Goal: Task Accomplishment & Management: Complete application form

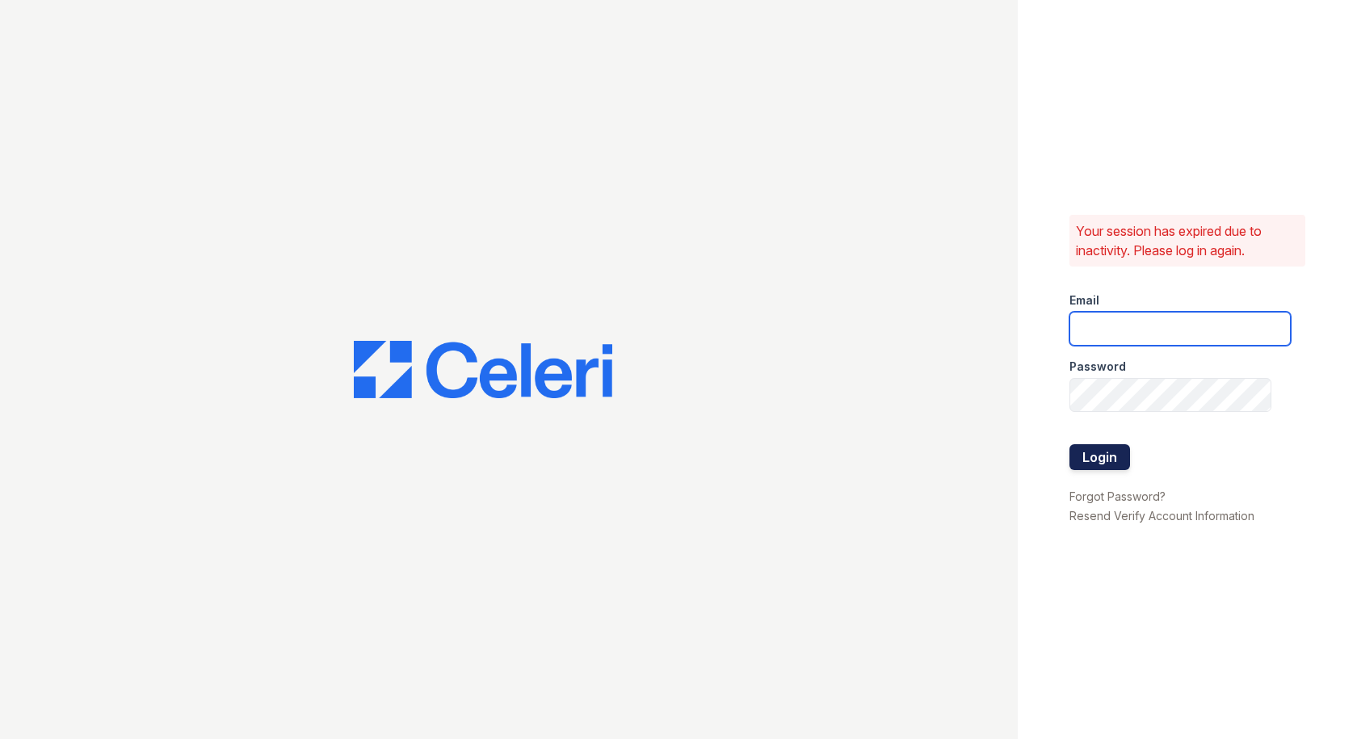
type input "[EMAIL_ADDRESS][DOMAIN_NAME]"
click at [1093, 448] on button "Login" at bounding box center [1100, 457] width 61 height 26
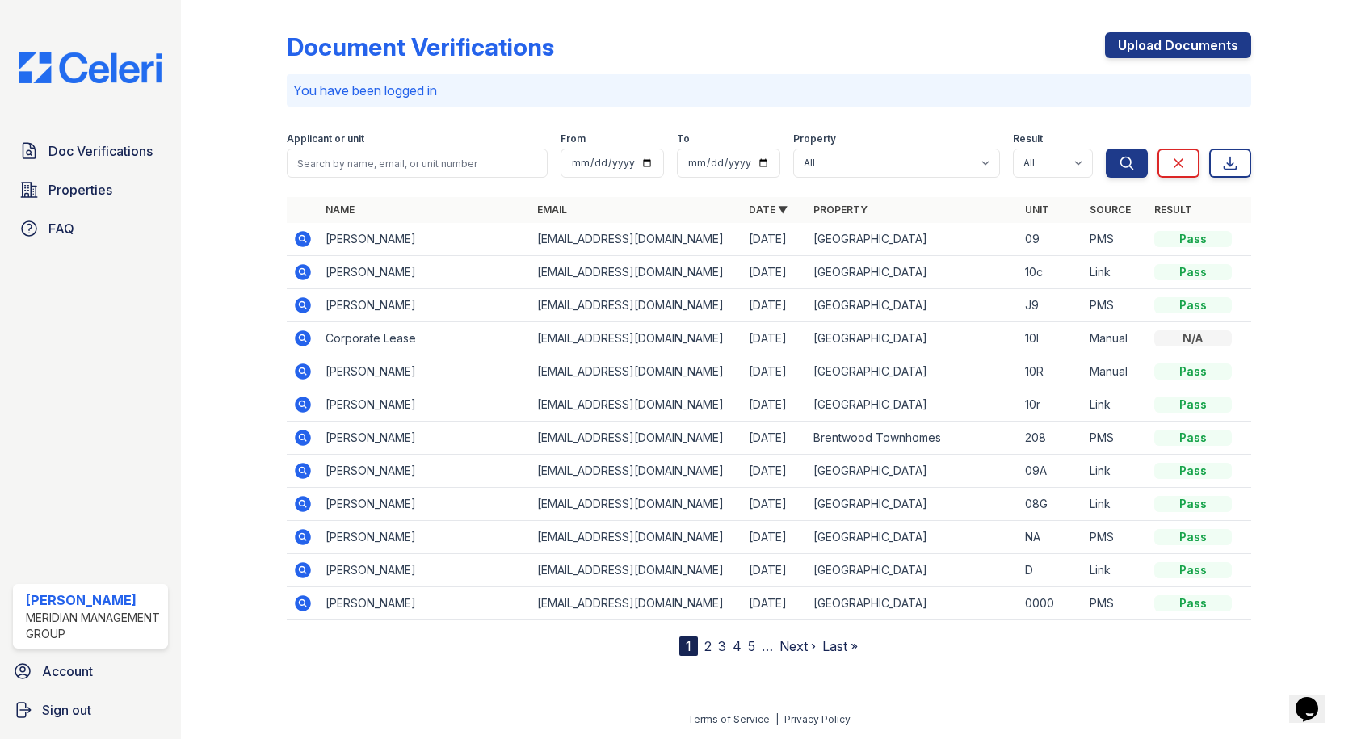
click at [304, 238] on icon at bounding box center [303, 238] width 4 height 4
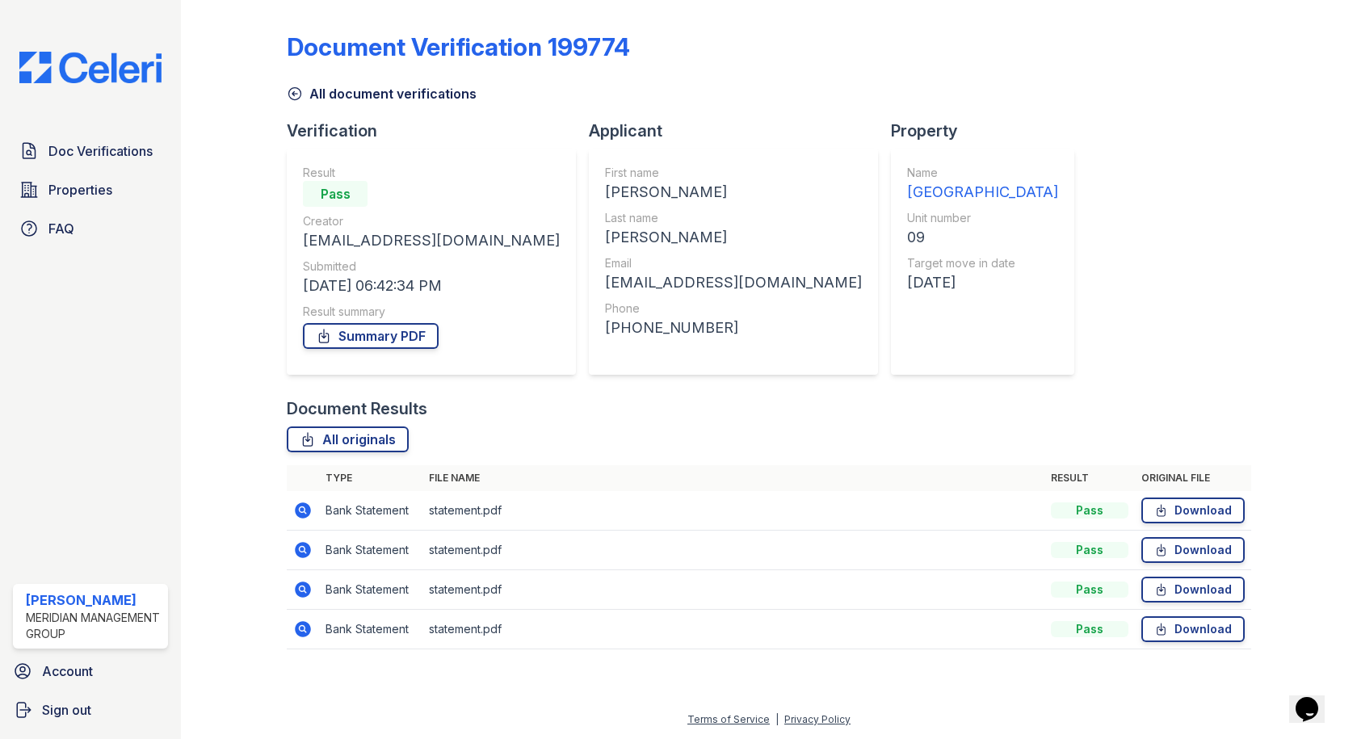
click at [355, 90] on link "All document verifications" at bounding box center [382, 93] width 190 height 19
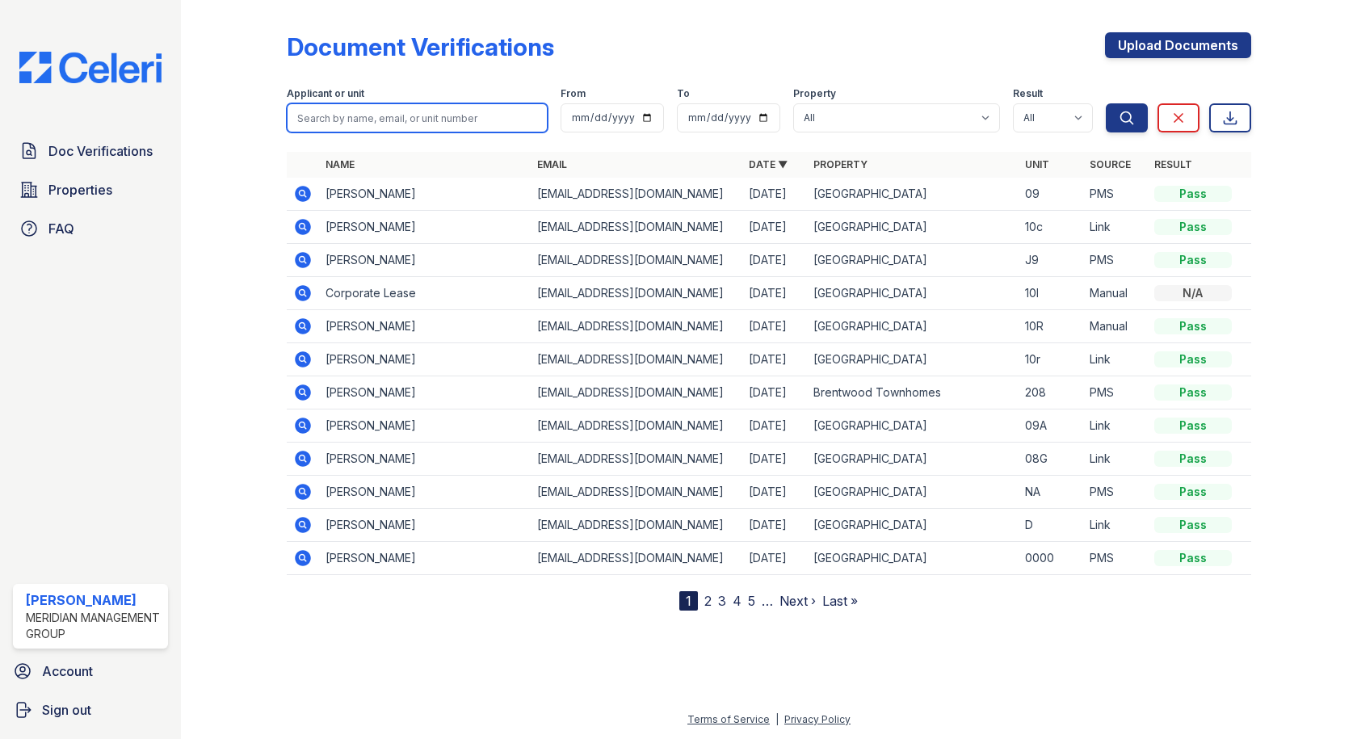
click at [375, 116] on input "search" at bounding box center [417, 117] width 260 height 29
type input "seals"
click at [1140, 119] on button "Search" at bounding box center [1127, 117] width 42 height 29
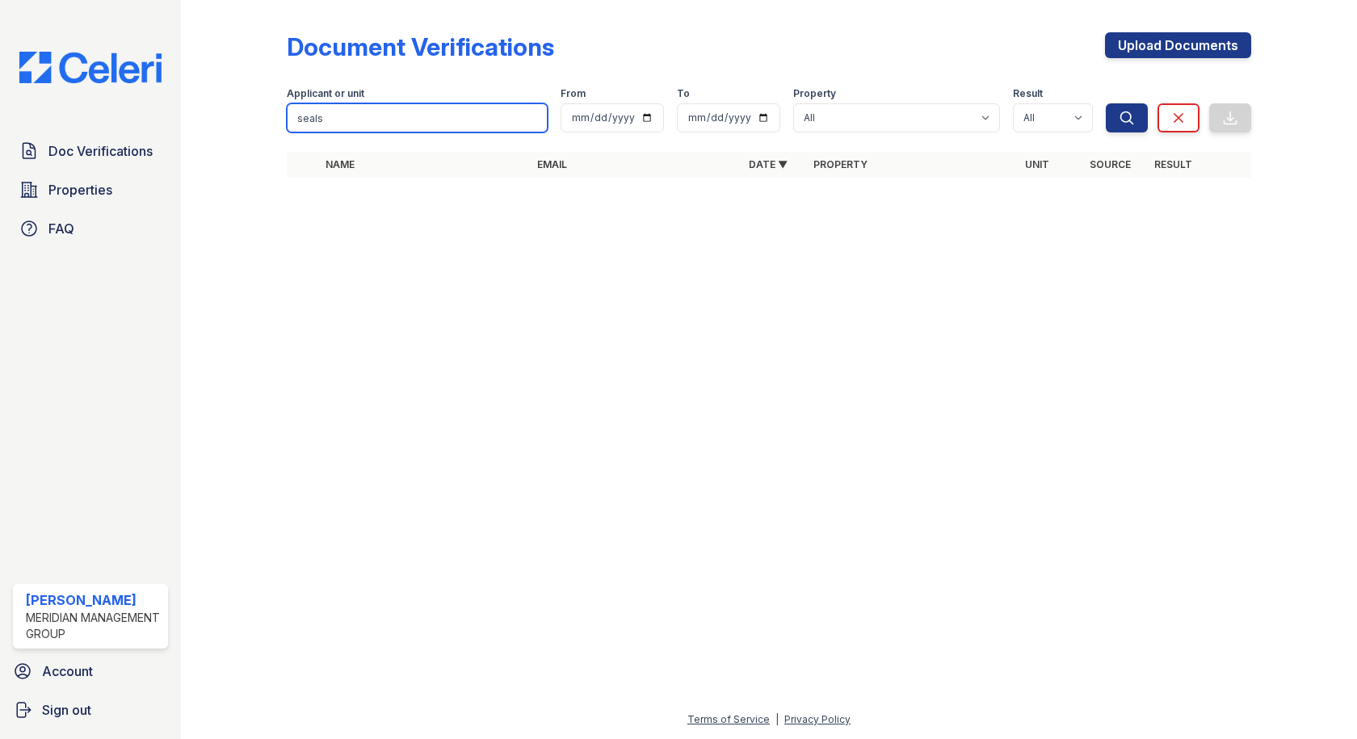
drag, startPoint x: 504, startPoint y: 108, endPoint x: 0, endPoint y: 106, distance: 504.1
click at [0, 106] on div "Doc Verifications Properties FAQ Tyler Adams Meridian Management Group Account …" at bounding box center [678, 369] width 1357 height 739
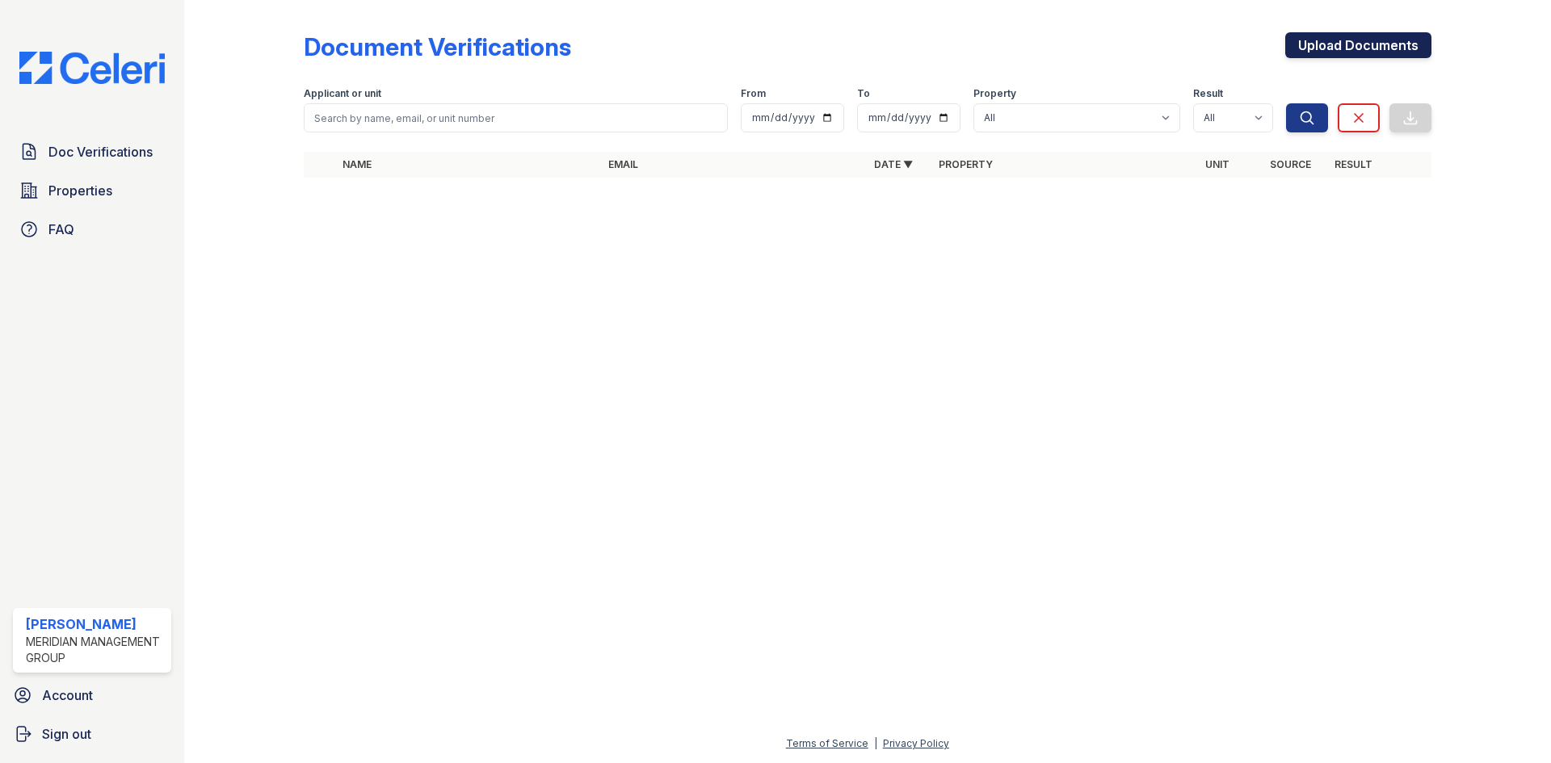
click at [1356, 48] on link "Upload Documents" at bounding box center [1358, 45] width 146 height 26
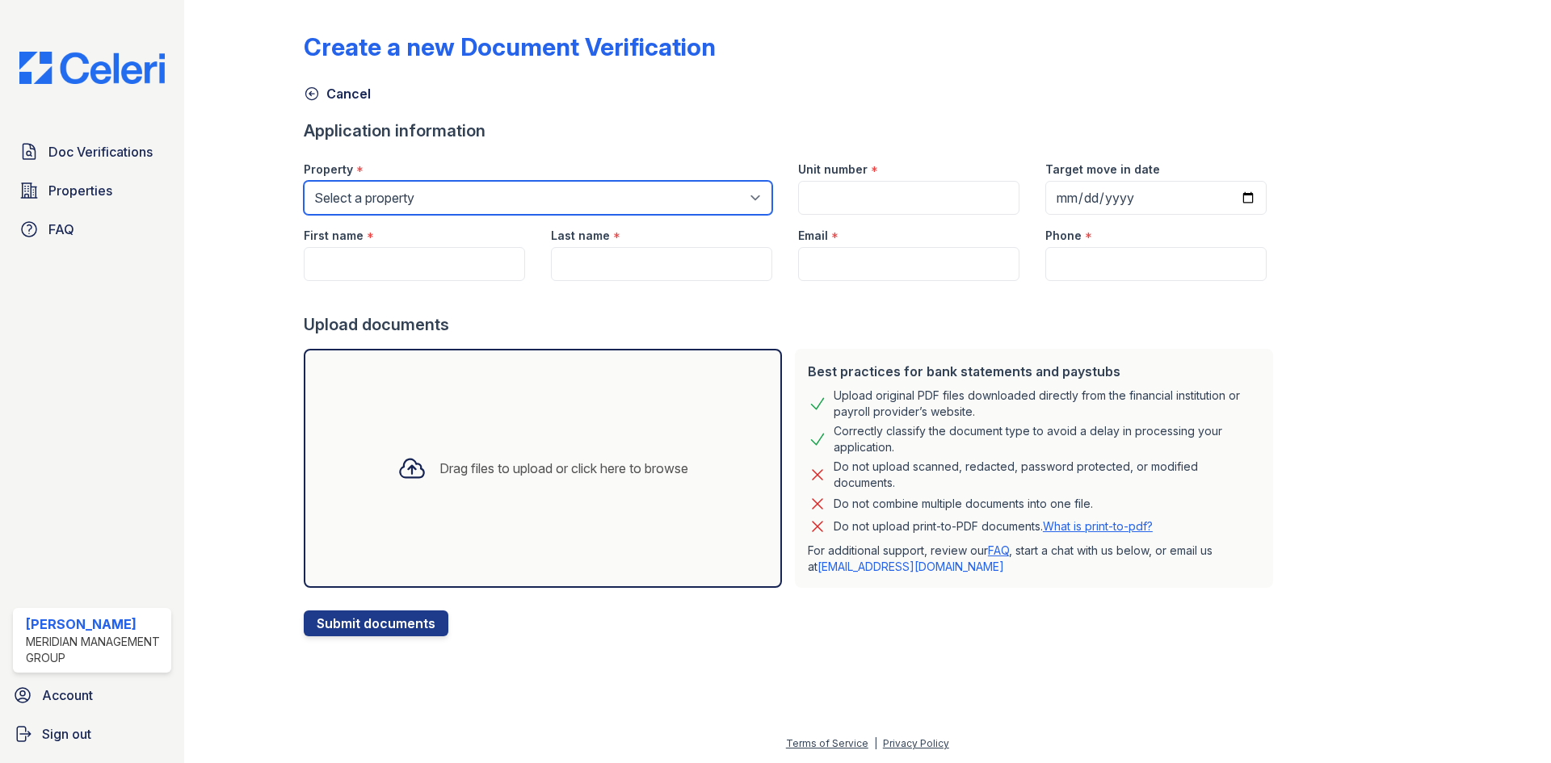
click at [492, 196] on select "Select a property Adams House Brentwood Townhomes Mountain Place" at bounding box center [538, 198] width 469 height 34
select select "2077"
click at [304, 181] on select "Select a property Adams House Brentwood Townhomes Mountain Place" at bounding box center [538, 198] width 469 height 34
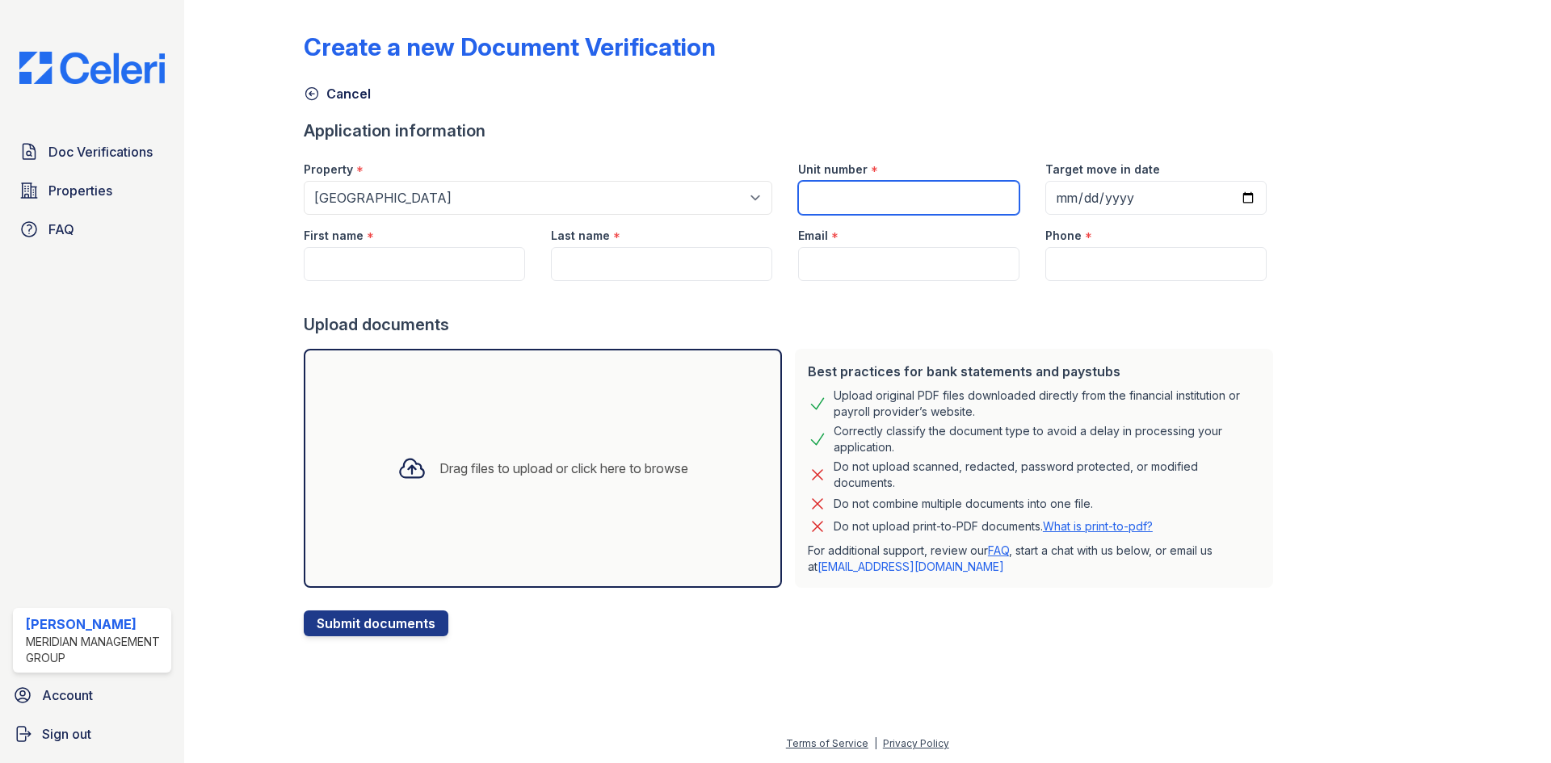
click at [869, 190] on input "Unit number" at bounding box center [908, 198] width 221 height 34
type input "08b"
click at [1089, 202] on input "Target move in date" at bounding box center [1155, 198] width 221 height 34
click at [1226, 198] on input "Target move in date" at bounding box center [1155, 198] width 221 height 34
type input "2025-10-15"
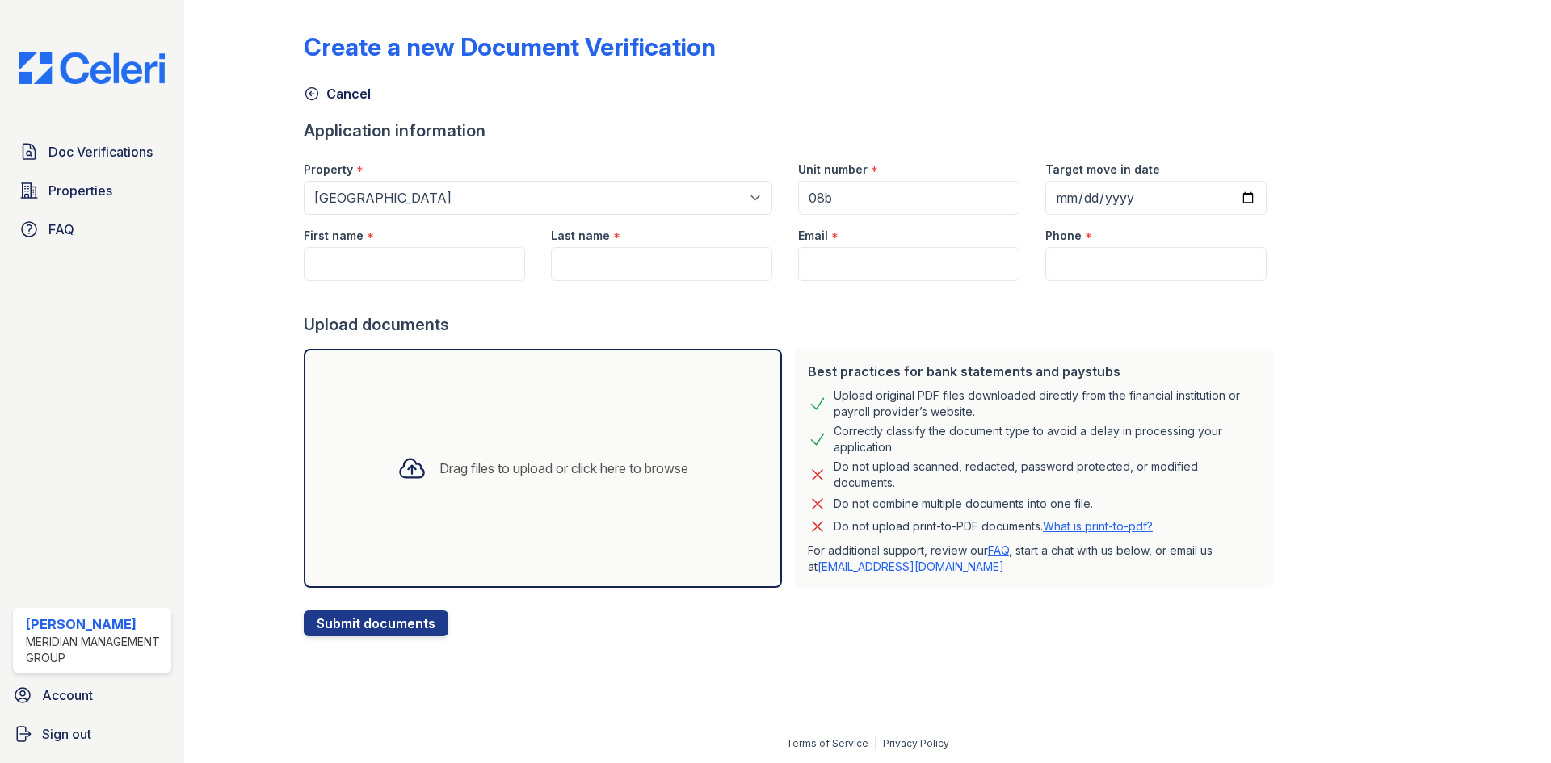
click at [457, 245] on div "First name *" at bounding box center [414, 231] width 221 height 32
click at [453, 259] on input "First name" at bounding box center [414, 264] width 221 height 34
type input "Zariyah"
click at [566, 271] on input "Last name" at bounding box center [661, 264] width 221 height 34
type input "Seals"
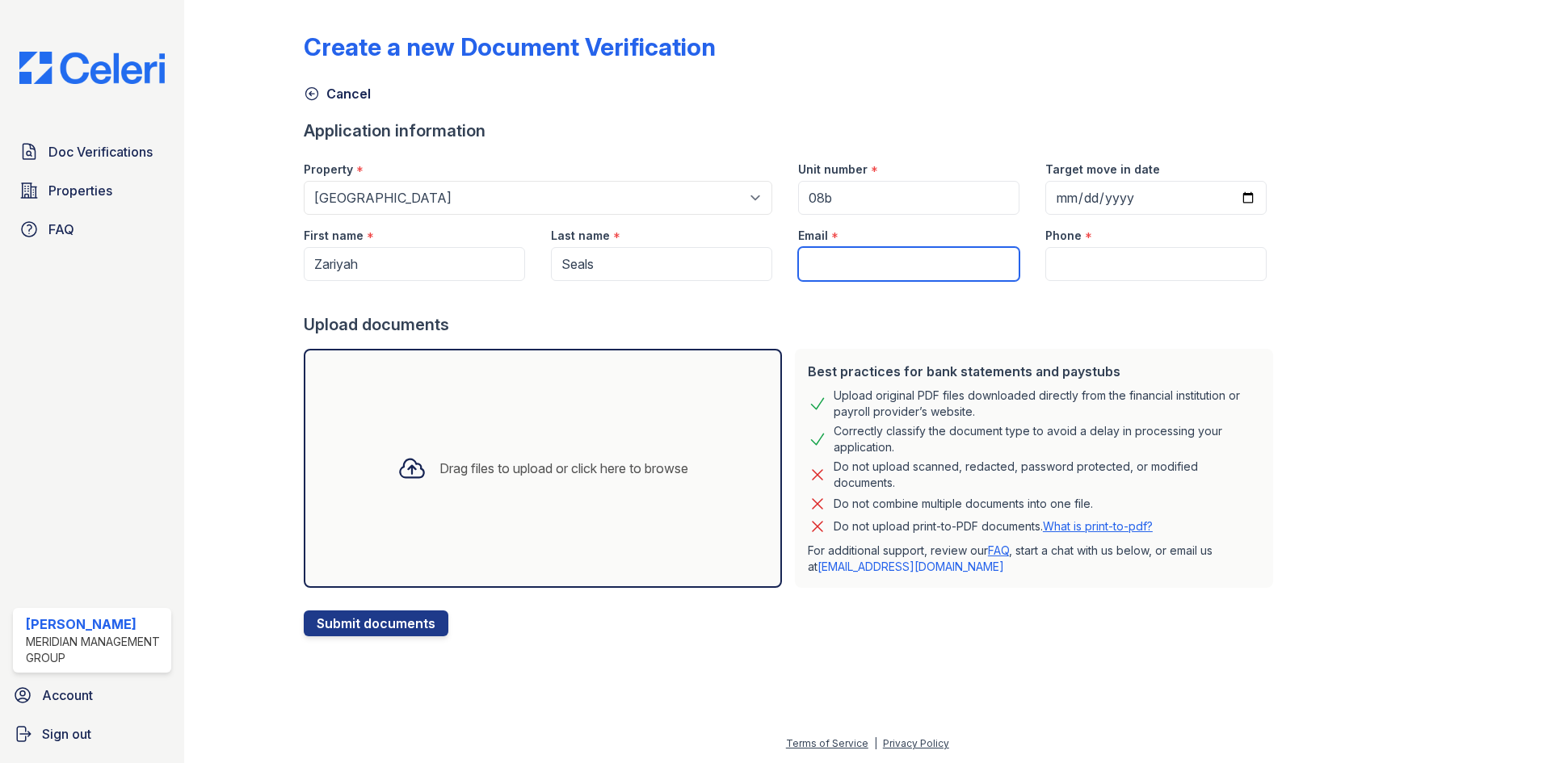
click at [848, 251] on input "Email" at bounding box center [908, 264] width 221 height 34
click at [830, 267] on input "Email" at bounding box center [908, 264] width 221 height 34
paste input "zarmonkey21@icloud.com"
type input "zarmonkey21@icloud.com"
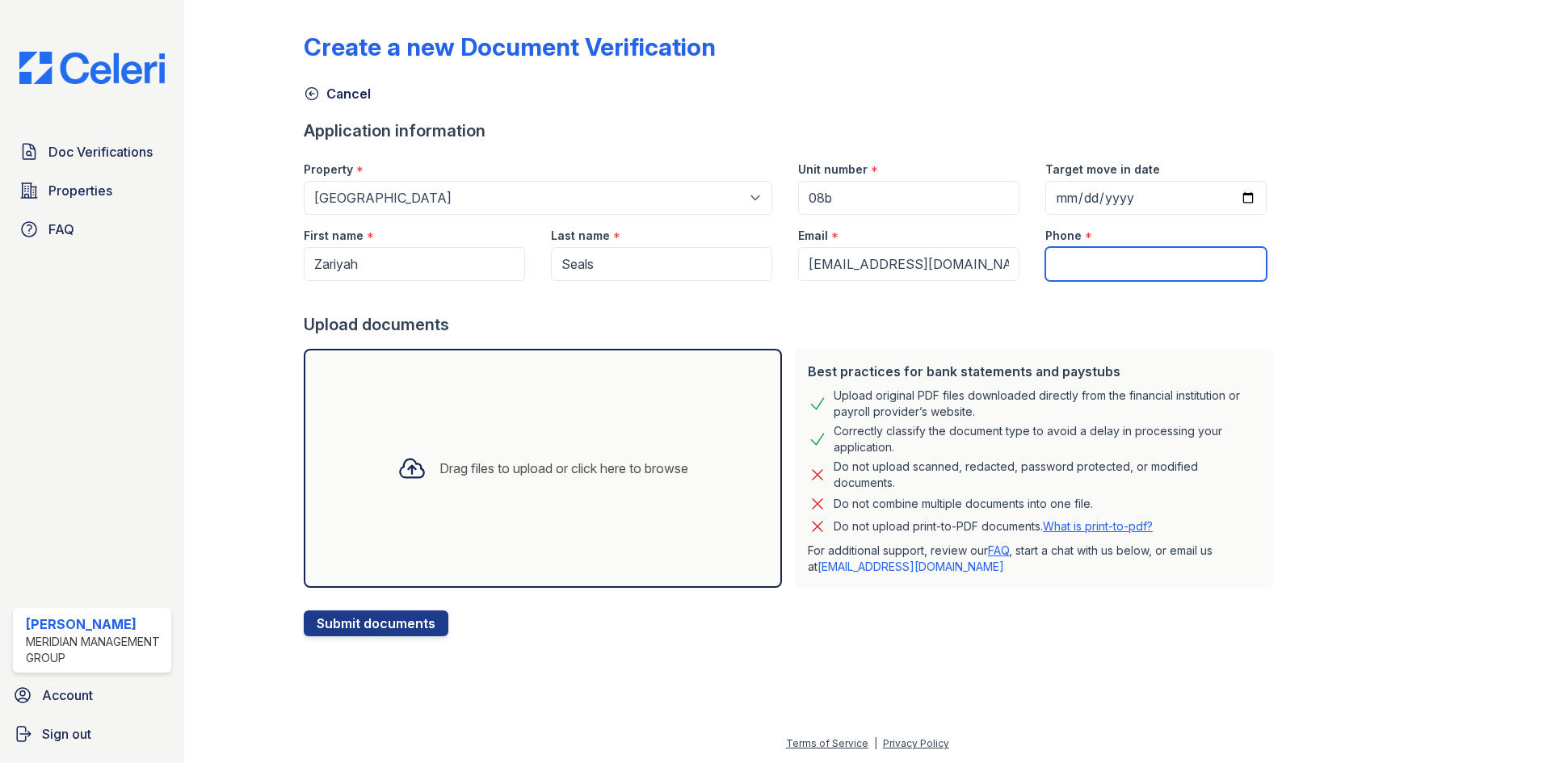
click at [1142, 258] on input "Phone" at bounding box center [1155, 264] width 221 height 34
click at [1177, 255] on input "Phone" at bounding box center [1155, 264] width 221 height 34
paste input "(971) 407-6078"
type input "(971) 407-6078"
click at [364, 496] on div "Drag files to upload or click here to browse" at bounding box center [543, 468] width 478 height 239
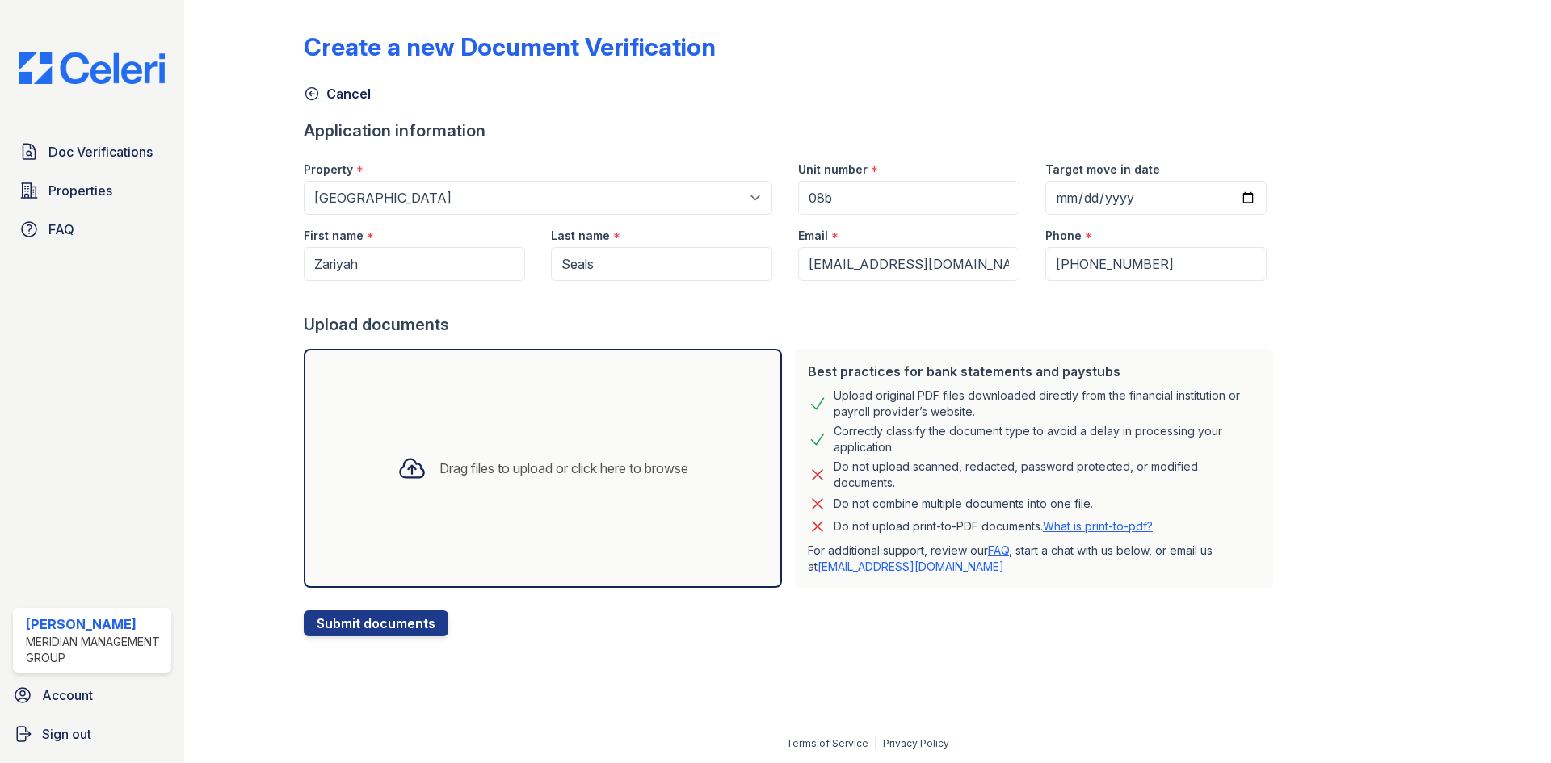
click at [418, 486] on div at bounding box center [412, 469] width 42 height 42
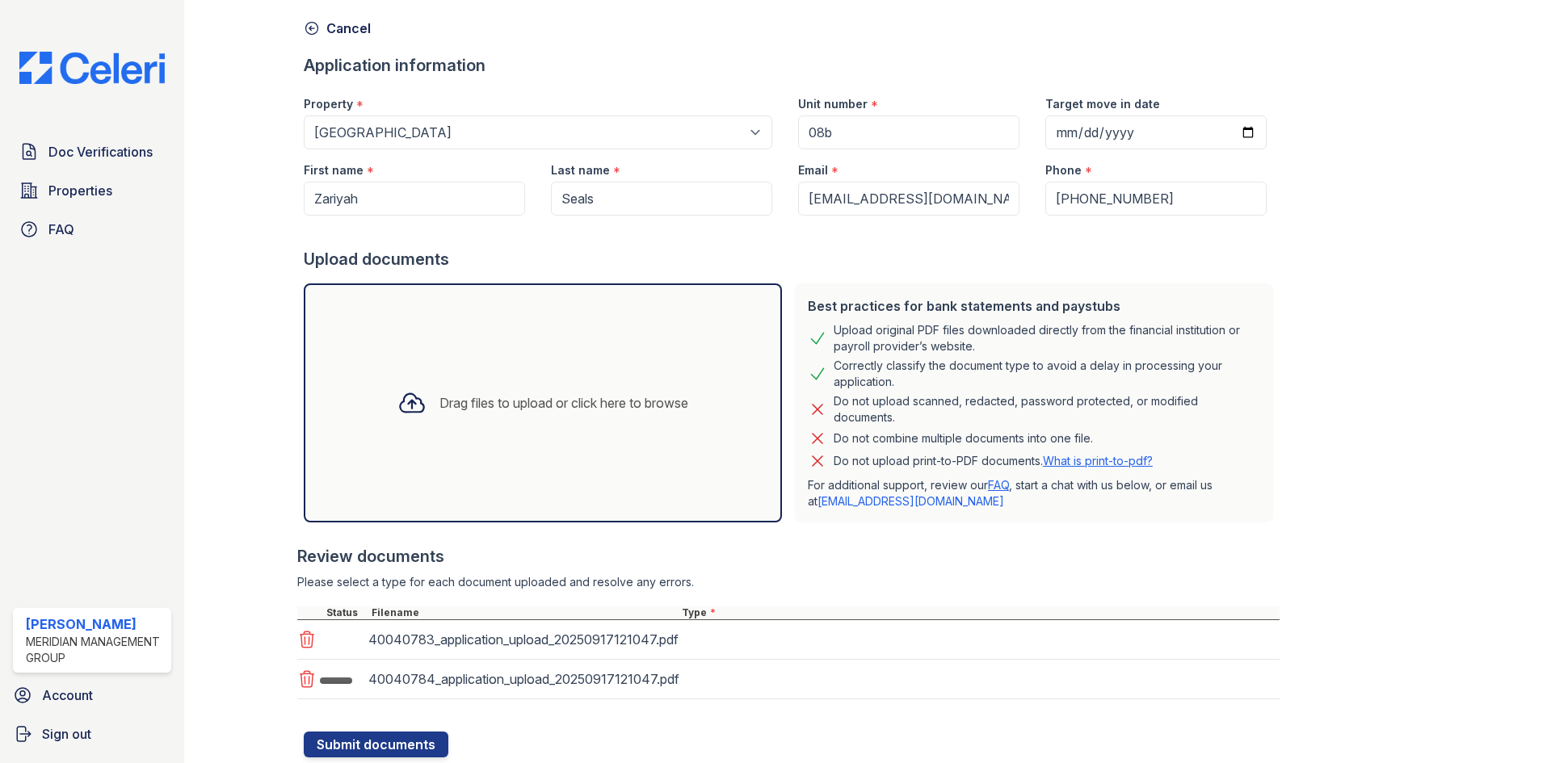
scroll to position [115, 0]
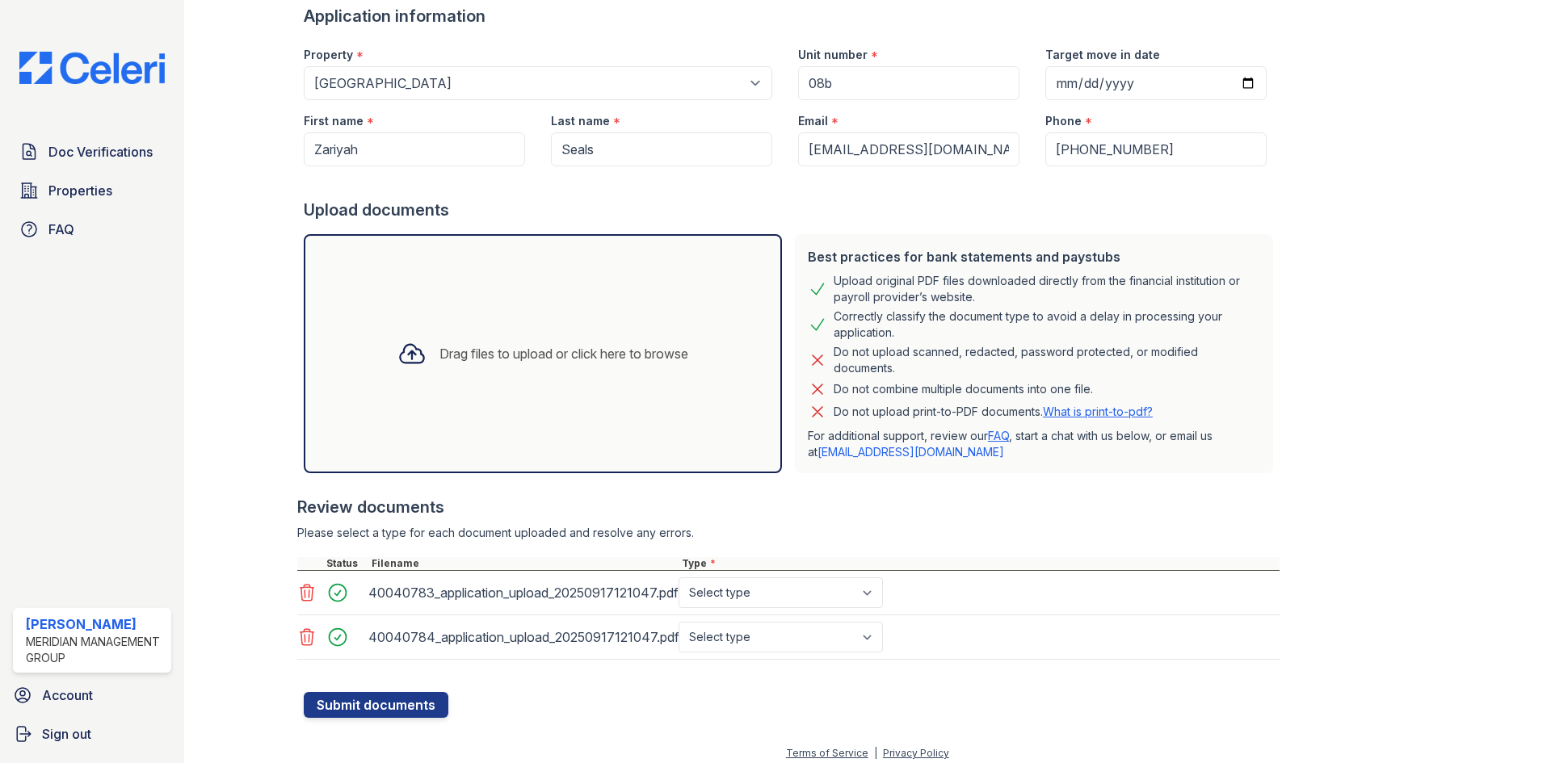
drag, startPoint x: 777, startPoint y: 613, endPoint x: 780, endPoint y: 592, distance: 21.1
click at [778, 607] on div "40040783_application_upload_20250917121047.pdf Select type Paystub Bank Stateme…" at bounding box center [788, 593] width 982 height 44
click at [780, 591] on select "Select type Paystub Bank Statement Offer Letter Tax Documents Benefit Award Let…" at bounding box center [781, 593] width 204 height 31
select select "bank_statement"
click at [679, 578] on select "Select type Paystub Bank Statement Offer Letter Tax Documents Benefit Award Let…" at bounding box center [781, 593] width 204 height 31
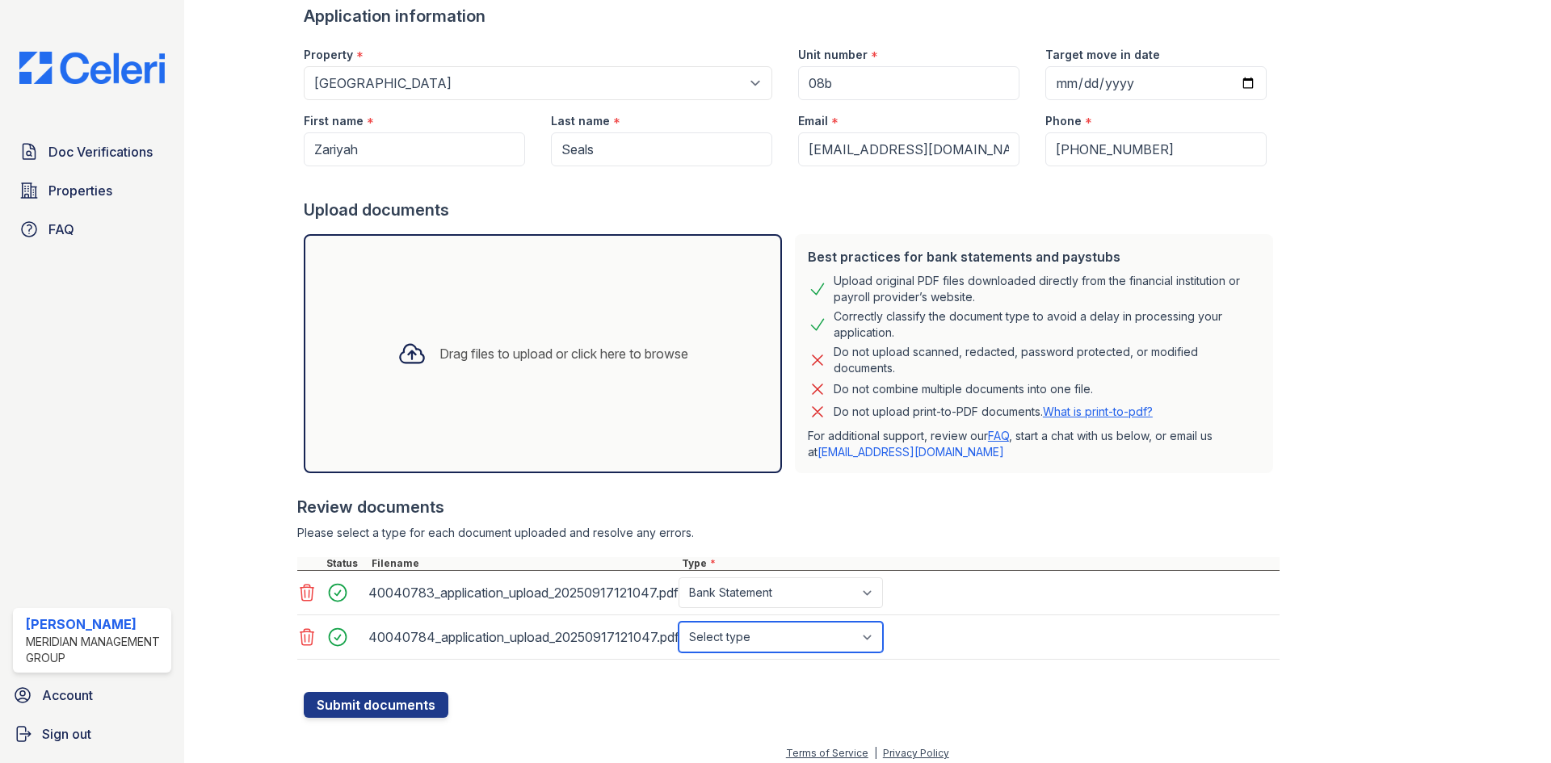
drag, startPoint x: 761, startPoint y: 635, endPoint x: 761, endPoint y: 623, distance: 12.1
click at [761, 635] on select "Select type Paystub Bank Statement Offer Letter Tax Documents Benefit Award Let…" at bounding box center [781, 637] width 204 height 31
select select "bank_statement"
click at [679, 622] on select "Select type Paystub Bank Statement Offer Letter Tax Documents Benefit Award Let…" at bounding box center [781, 637] width 204 height 31
click at [425, 698] on button "Submit documents" at bounding box center [376, 705] width 145 height 26
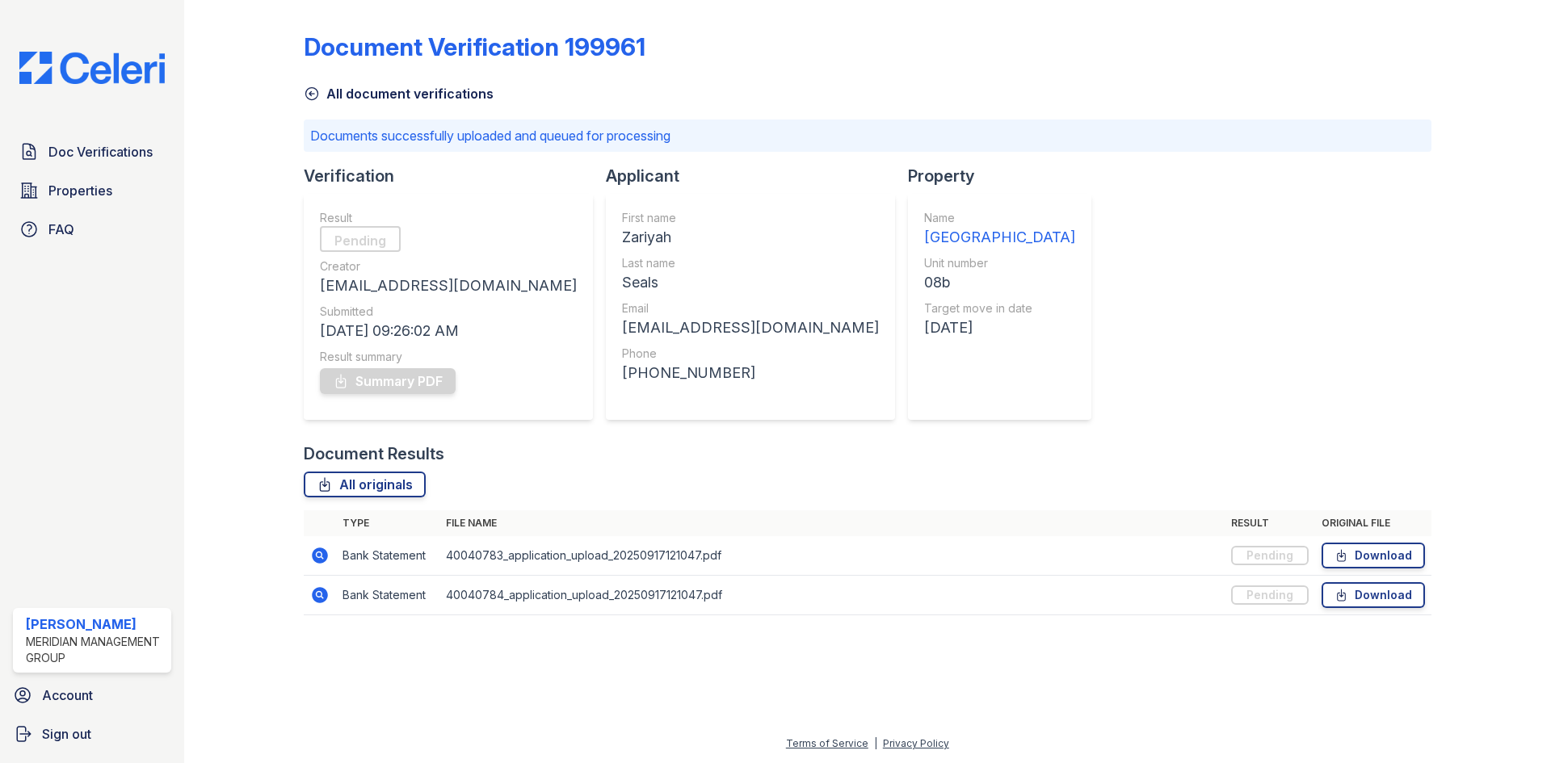
click at [306, 98] on icon at bounding box center [312, 94] width 16 height 16
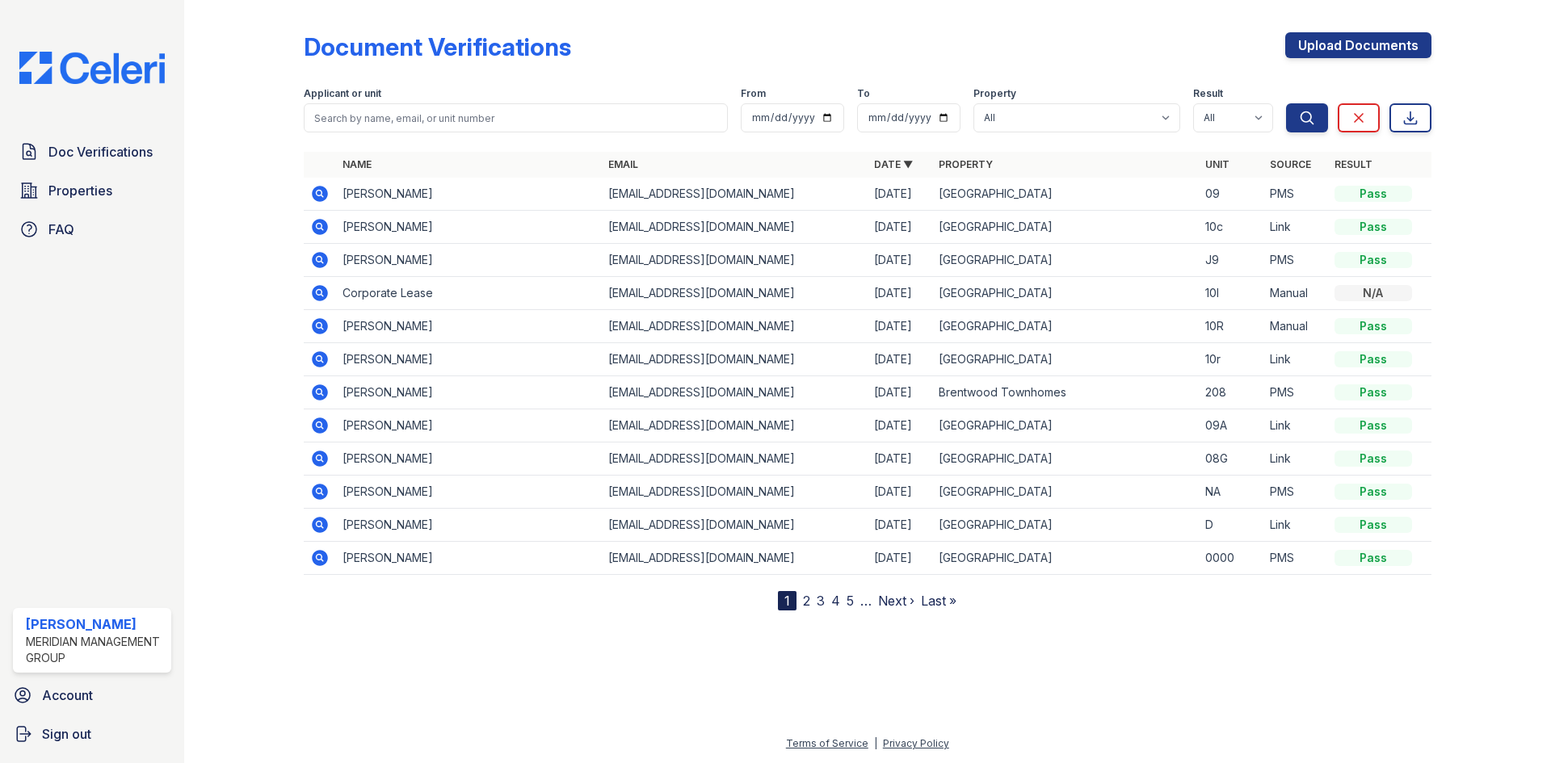
click at [322, 196] on icon at bounding box center [320, 194] width 16 height 16
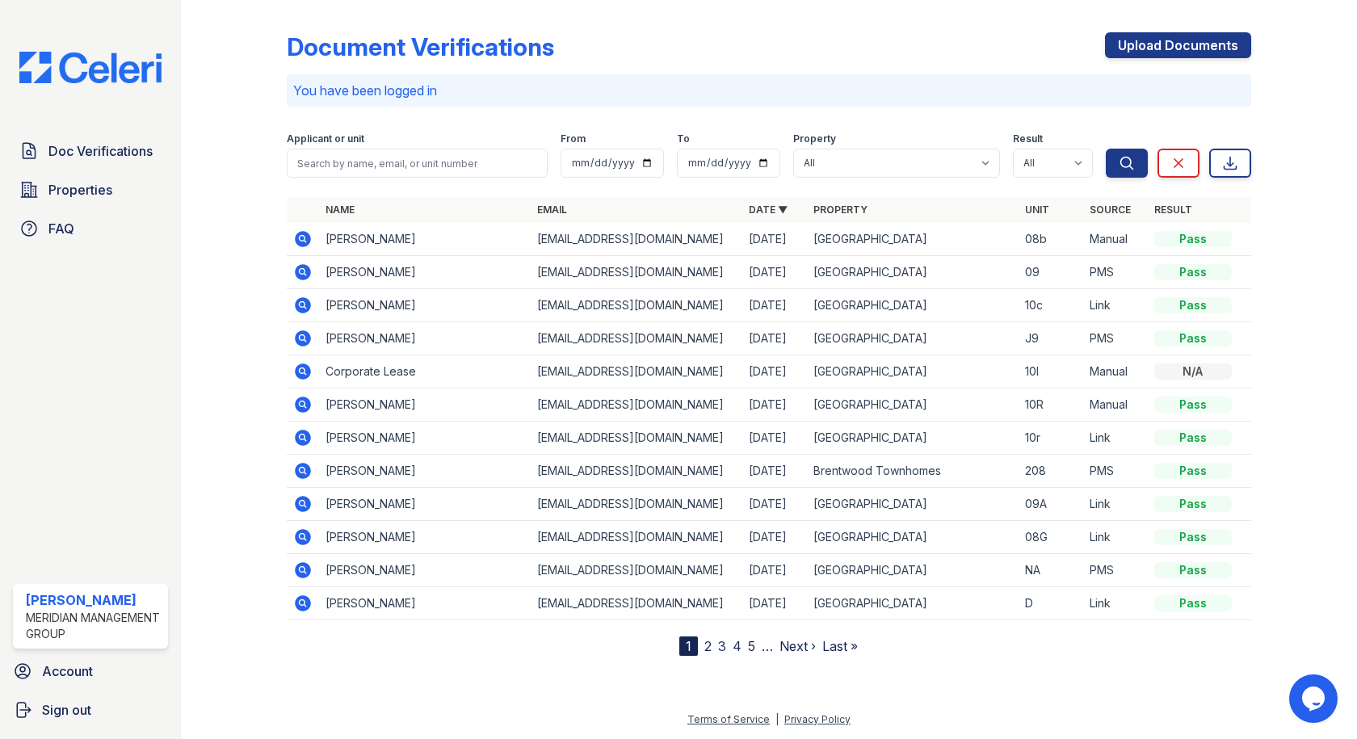
click at [312, 270] on icon at bounding box center [302, 272] width 19 height 19
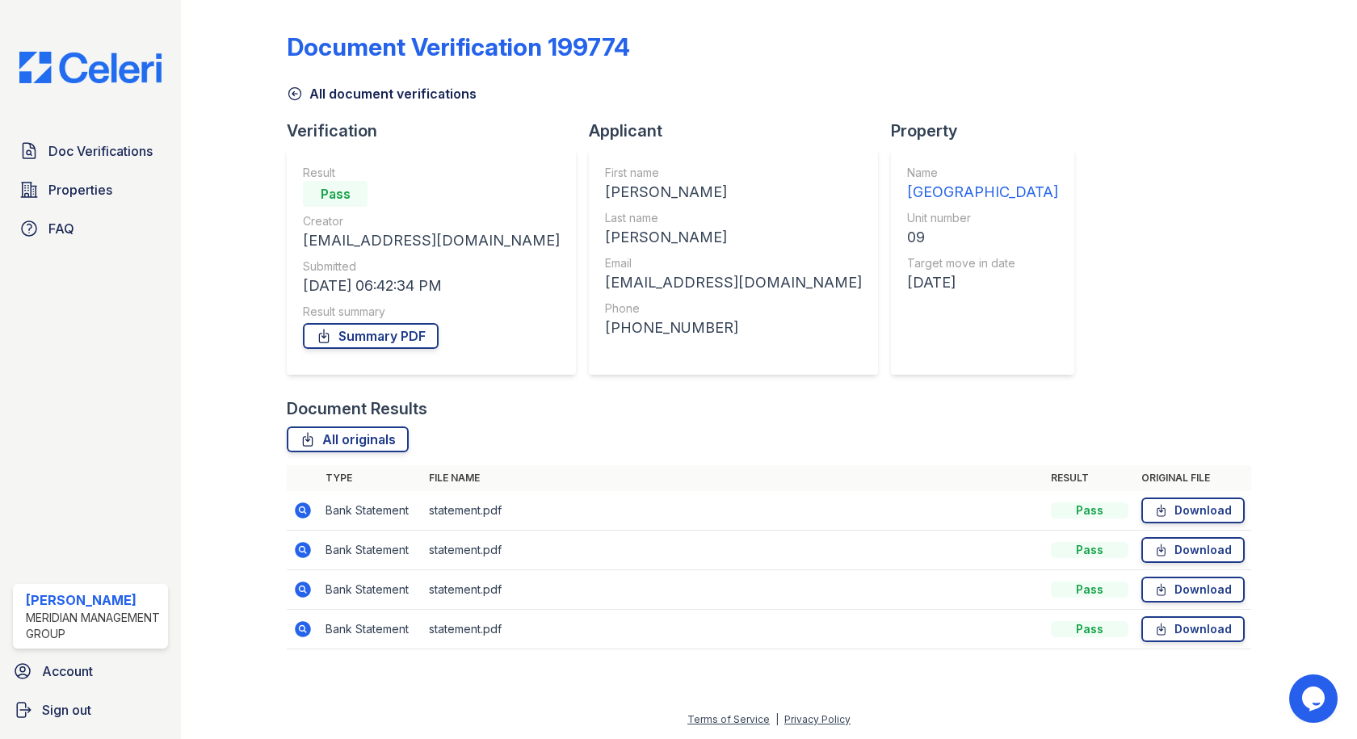
click at [306, 509] on icon at bounding box center [304, 511] width 16 height 16
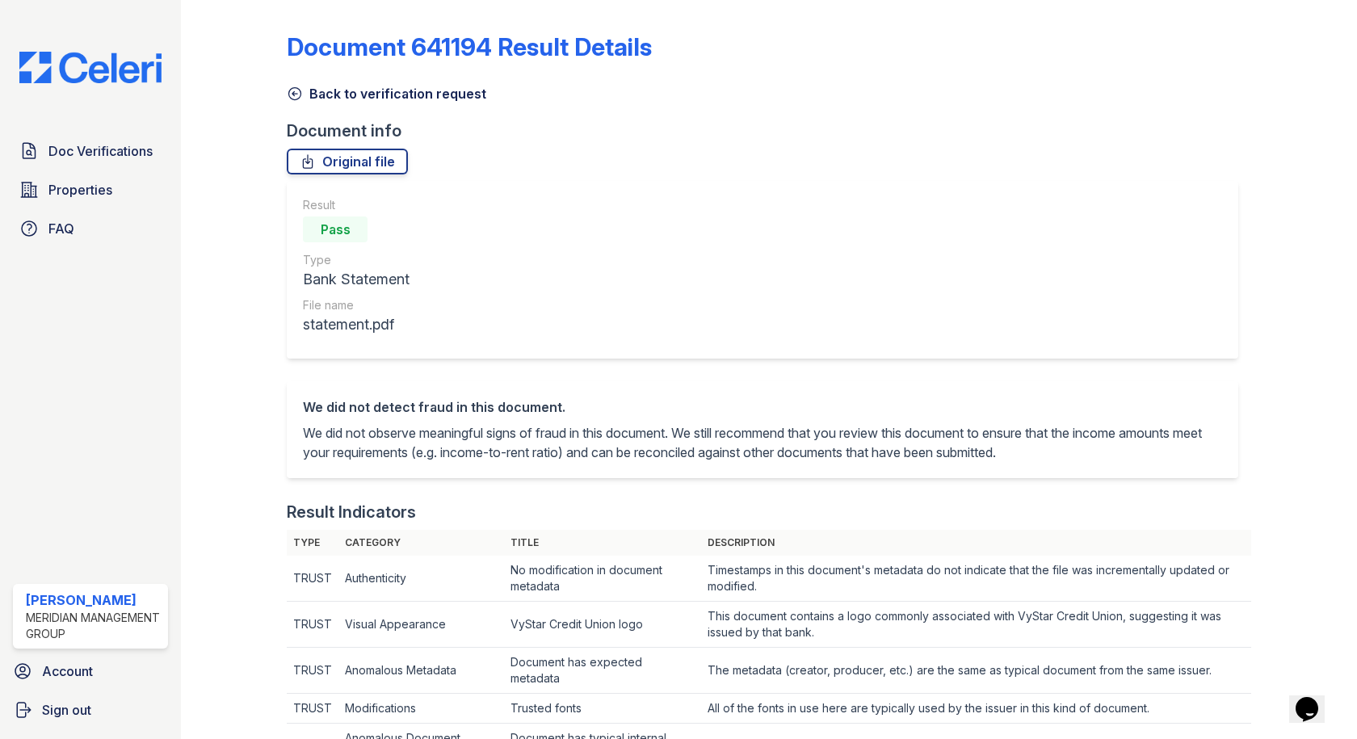
click at [296, 91] on icon at bounding box center [295, 94] width 16 height 16
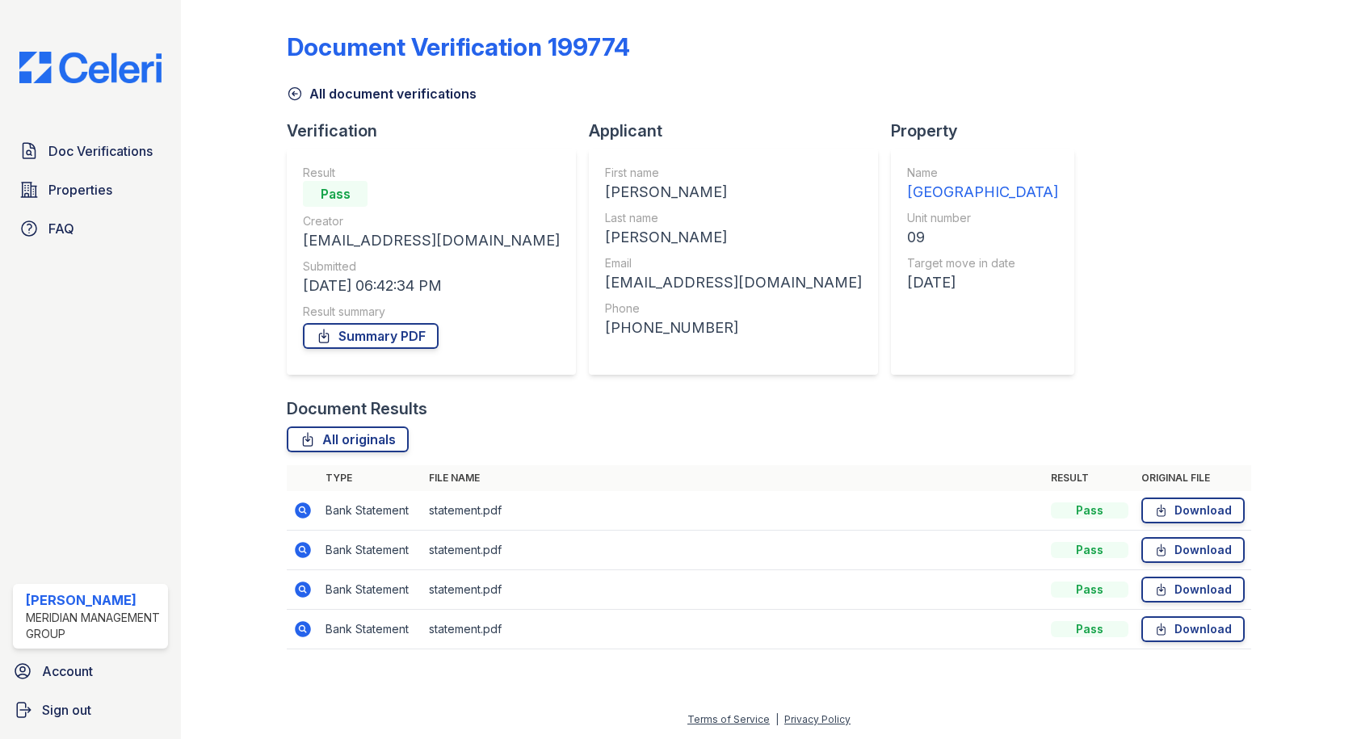
click at [305, 552] on icon at bounding box center [302, 549] width 19 height 19
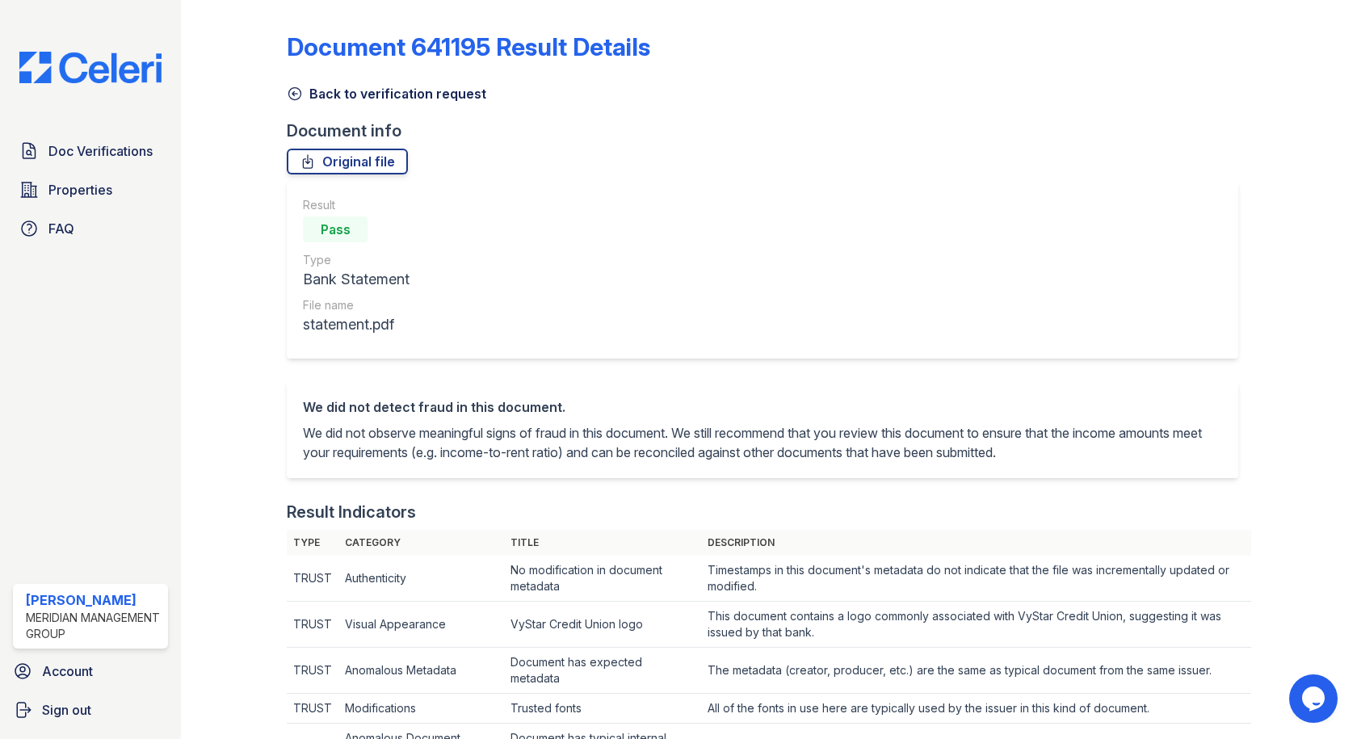
click at [301, 94] on icon at bounding box center [295, 94] width 16 height 16
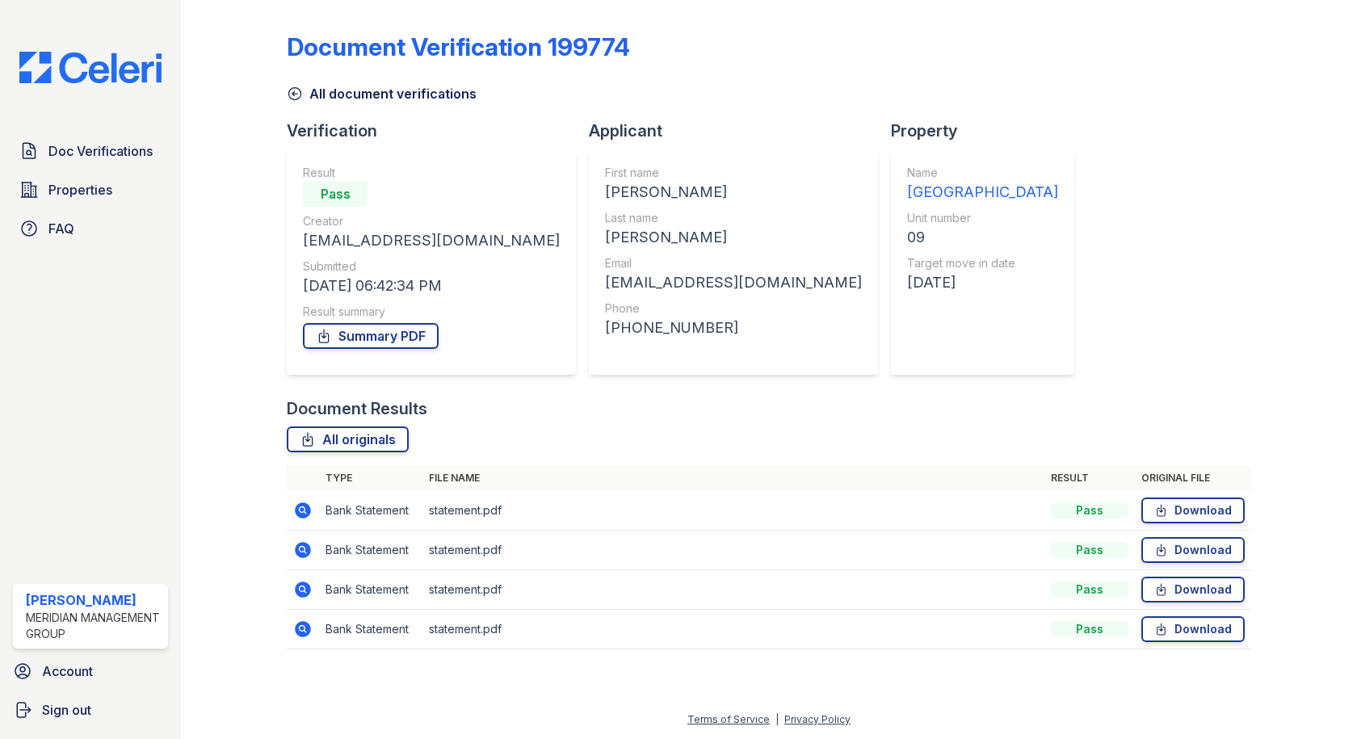
click at [305, 588] on icon at bounding box center [302, 589] width 19 height 19
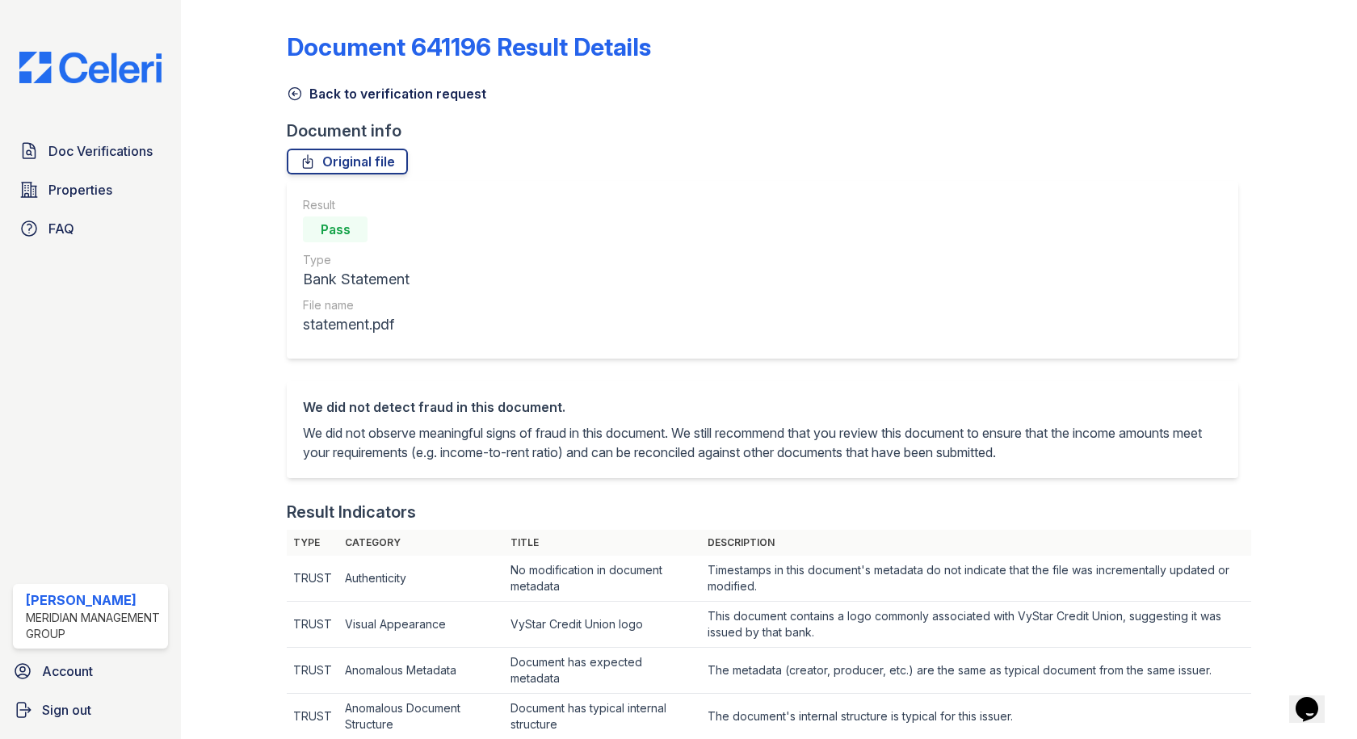
click at [308, 90] on link "Back to verification request" at bounding box center [387, 93] width 200 height 19
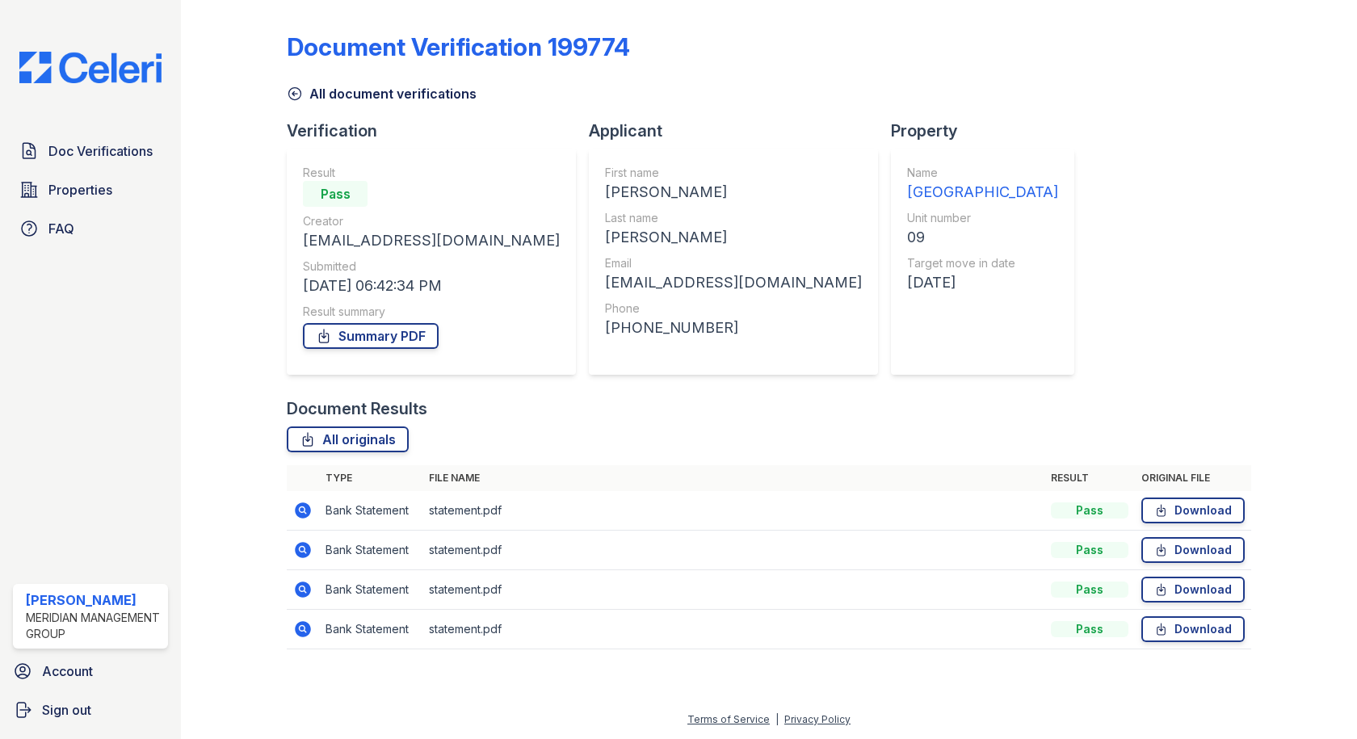
click at [308, 628] on icon at bounding box center [304, 629] width 16 height 16
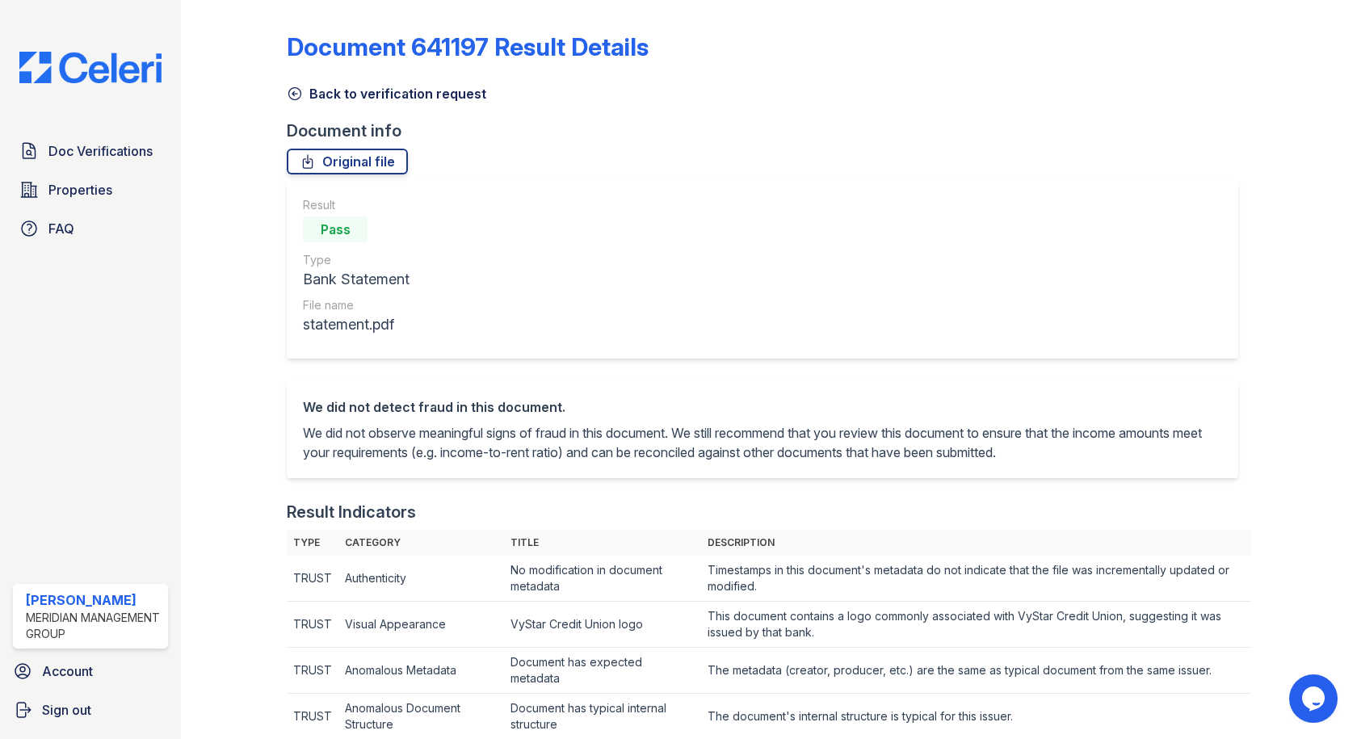
click at [360, 89] on link "Back to verification request" at bounding box center [387, 93] width 200 height 19
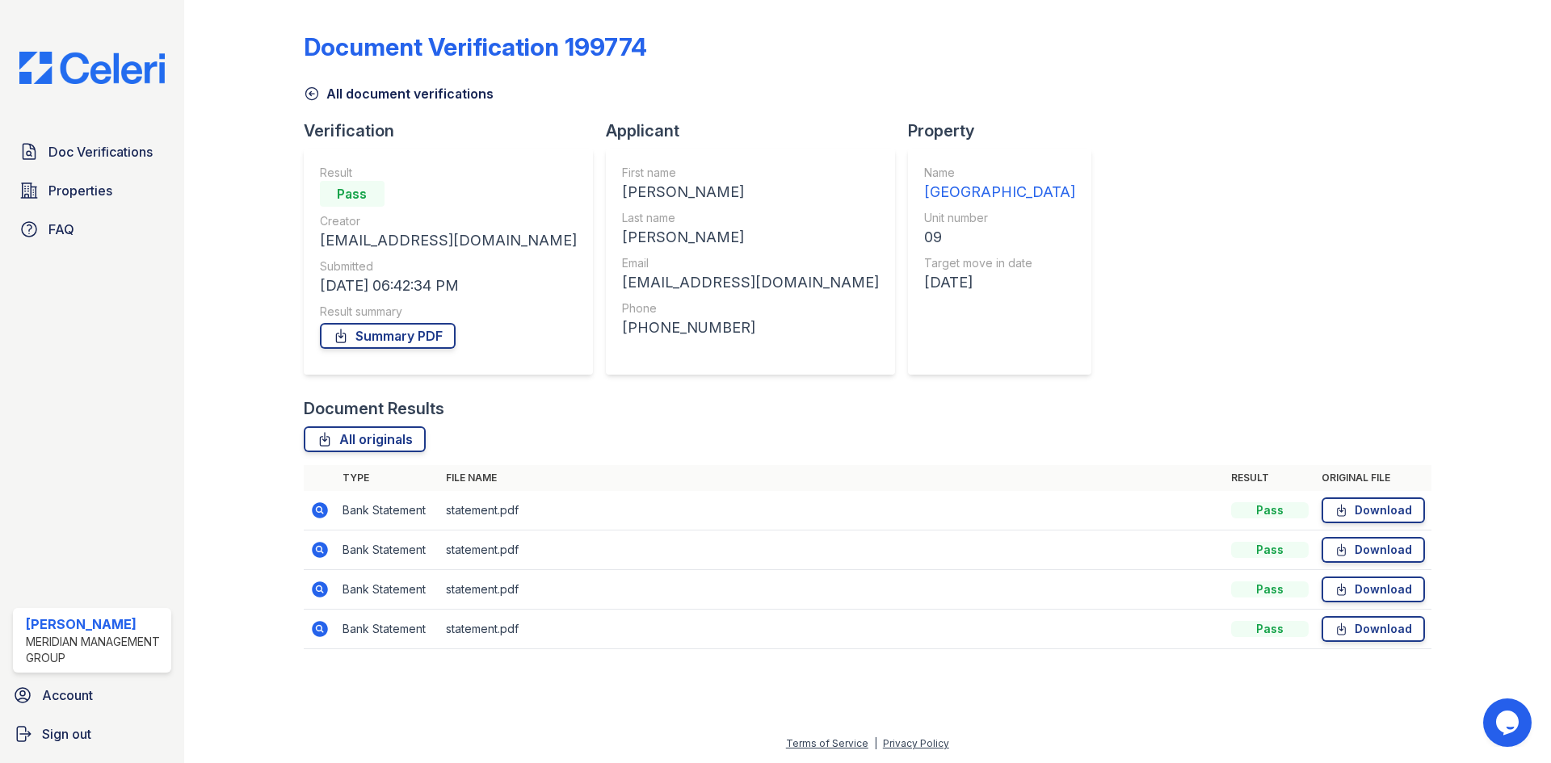
click at [308, 92] on icon at bounding box center [312, 94] width 16 height 16
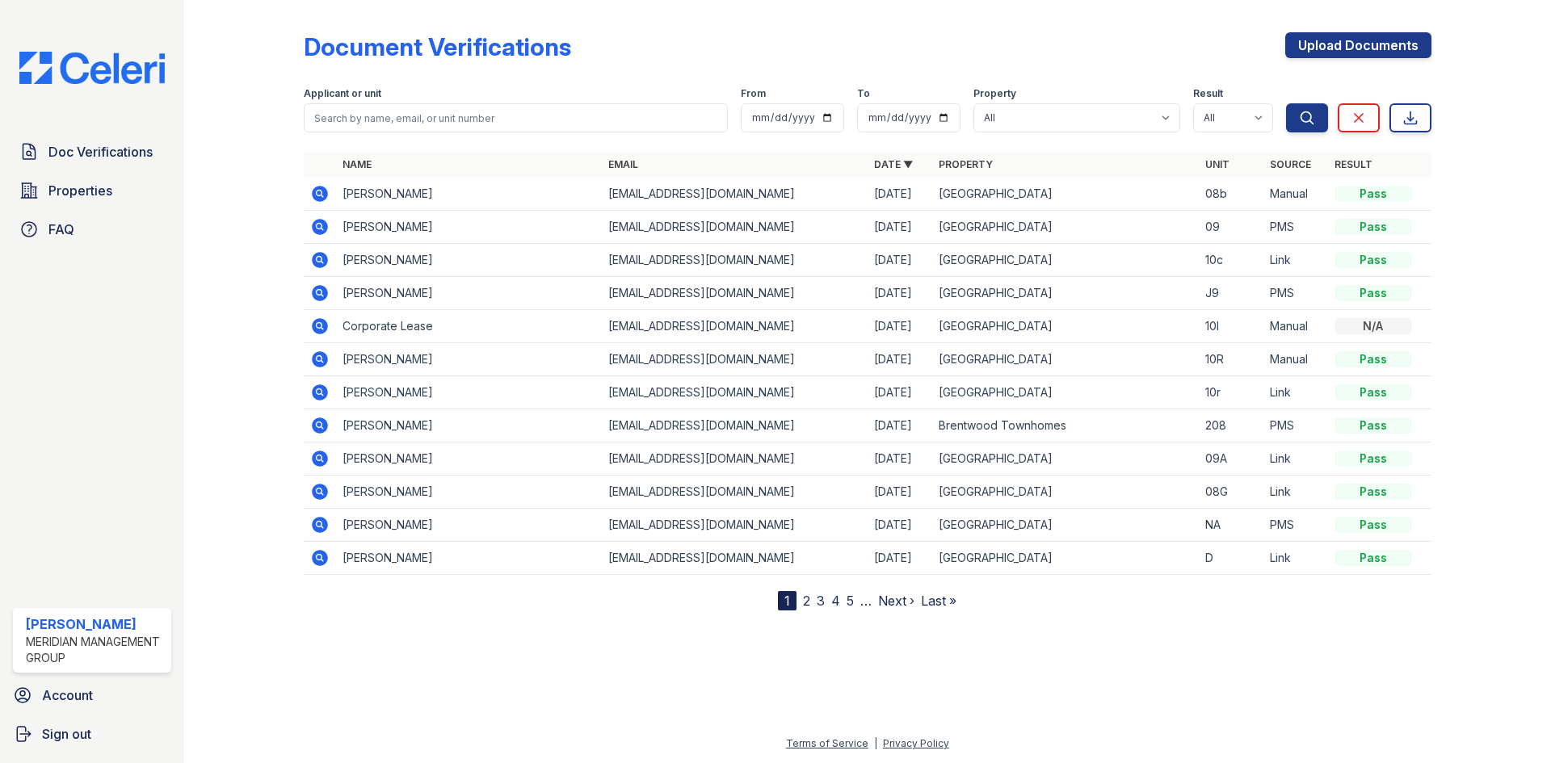
click at [326, 224] on icon at bounding box center [320, 227] width 16 height 16
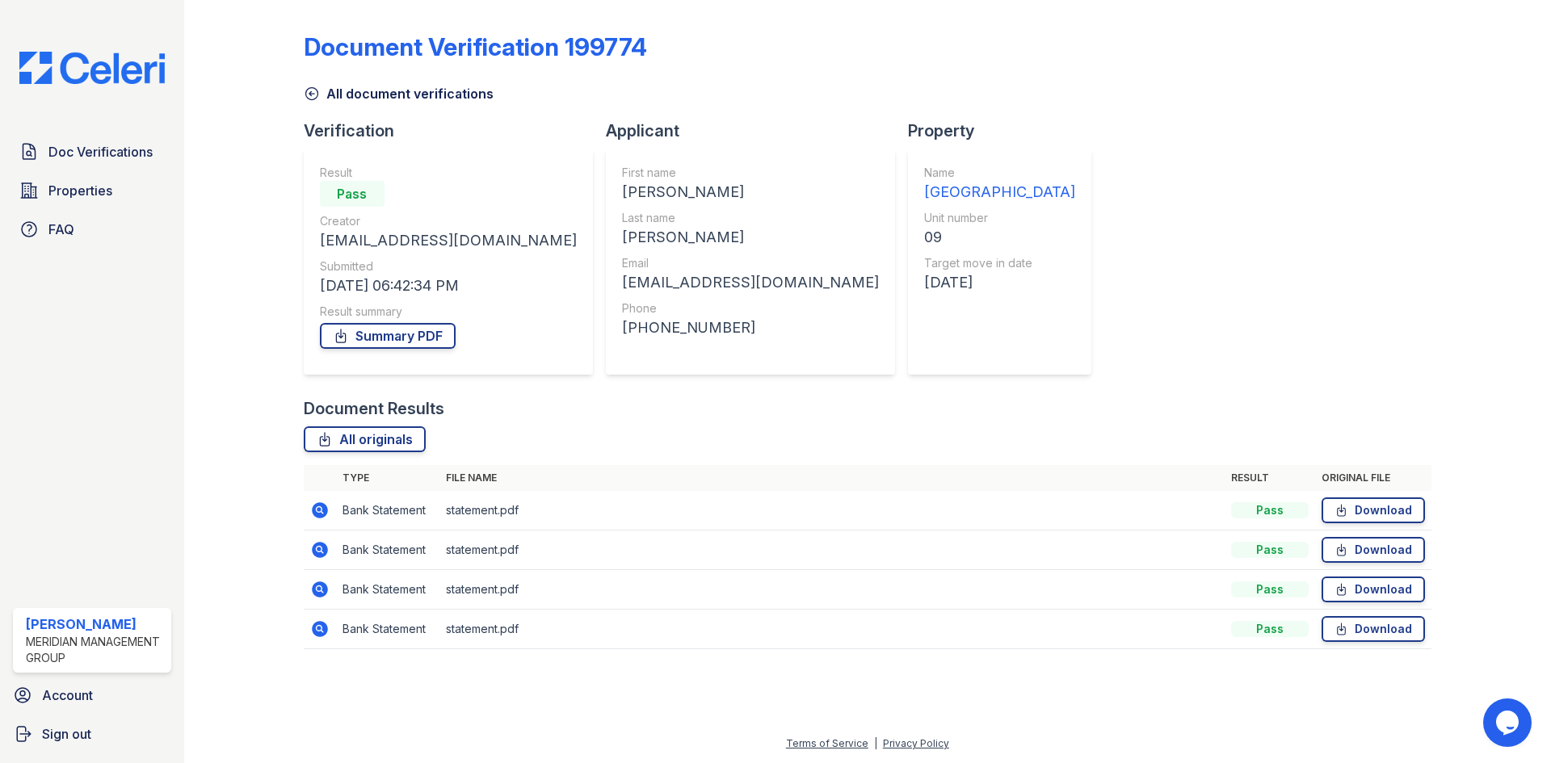
click at [386, 95] on link "All document verifications" at bounding box center [399, 93] width 190 height 19
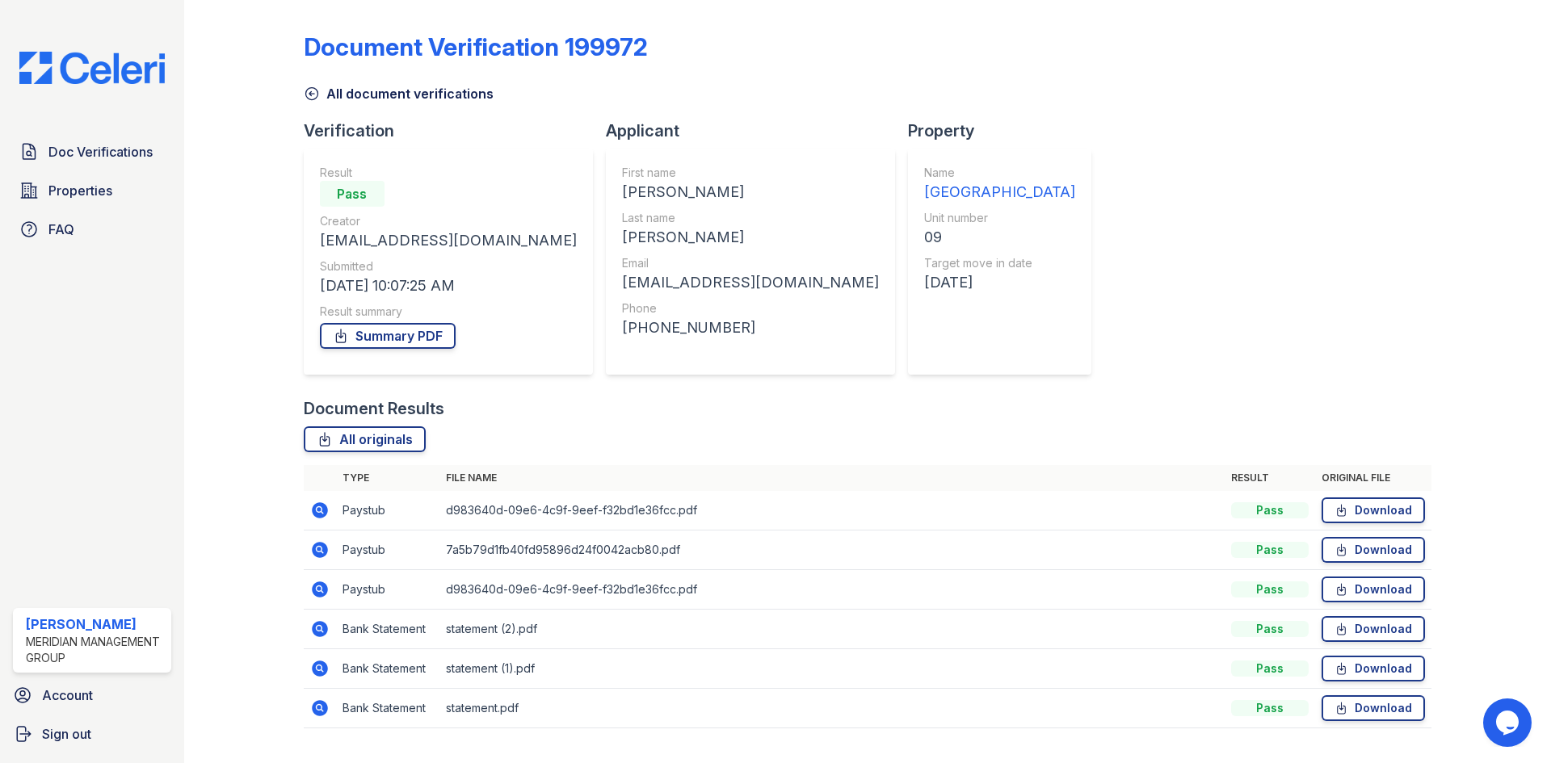
click at [322, 508] on icon at bounding box center [320, 511] width 16 height 16
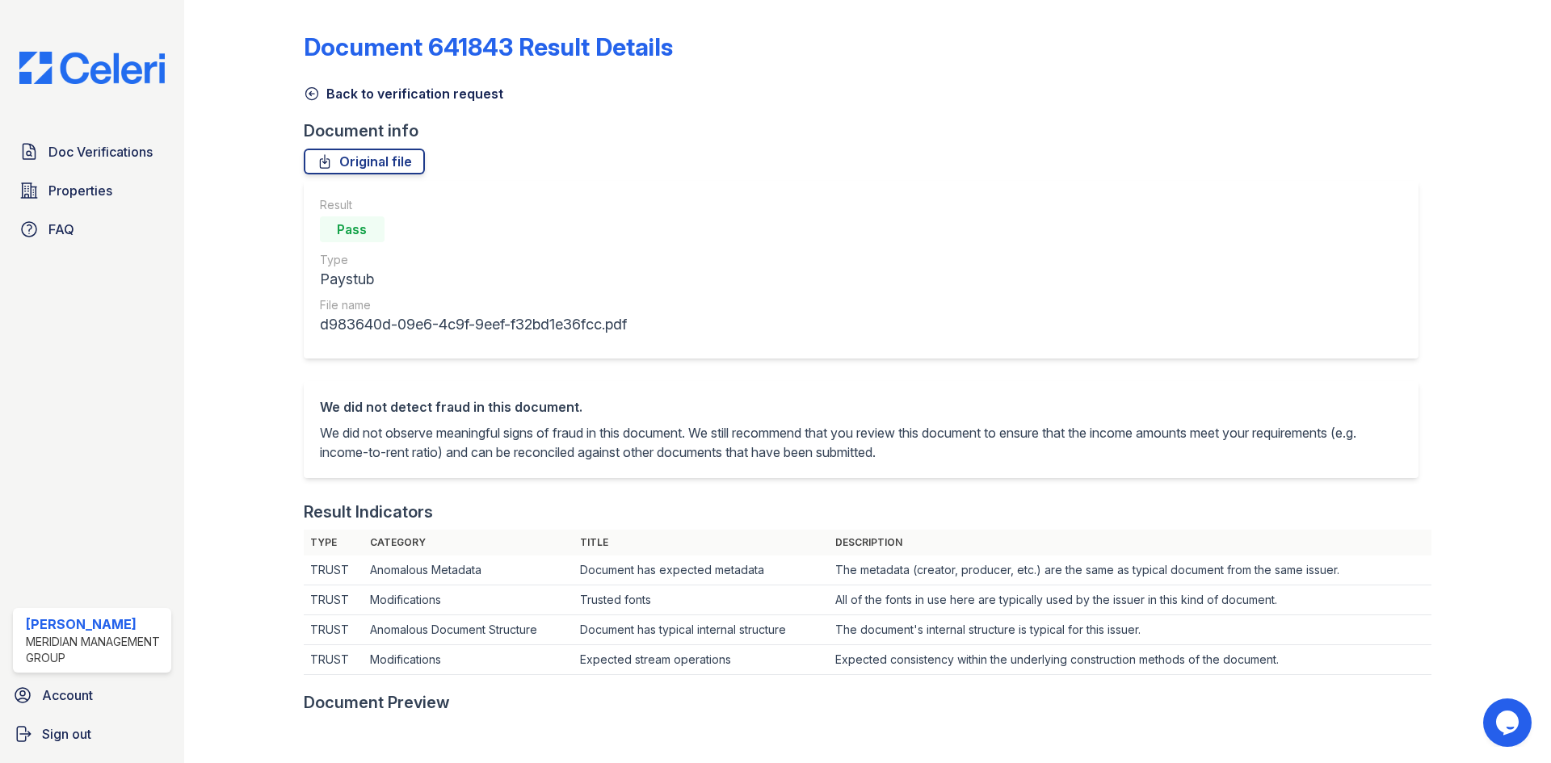
click at [343, 91] on link "Back to verification request" at bounding box center [404, 93] width 200 height 19
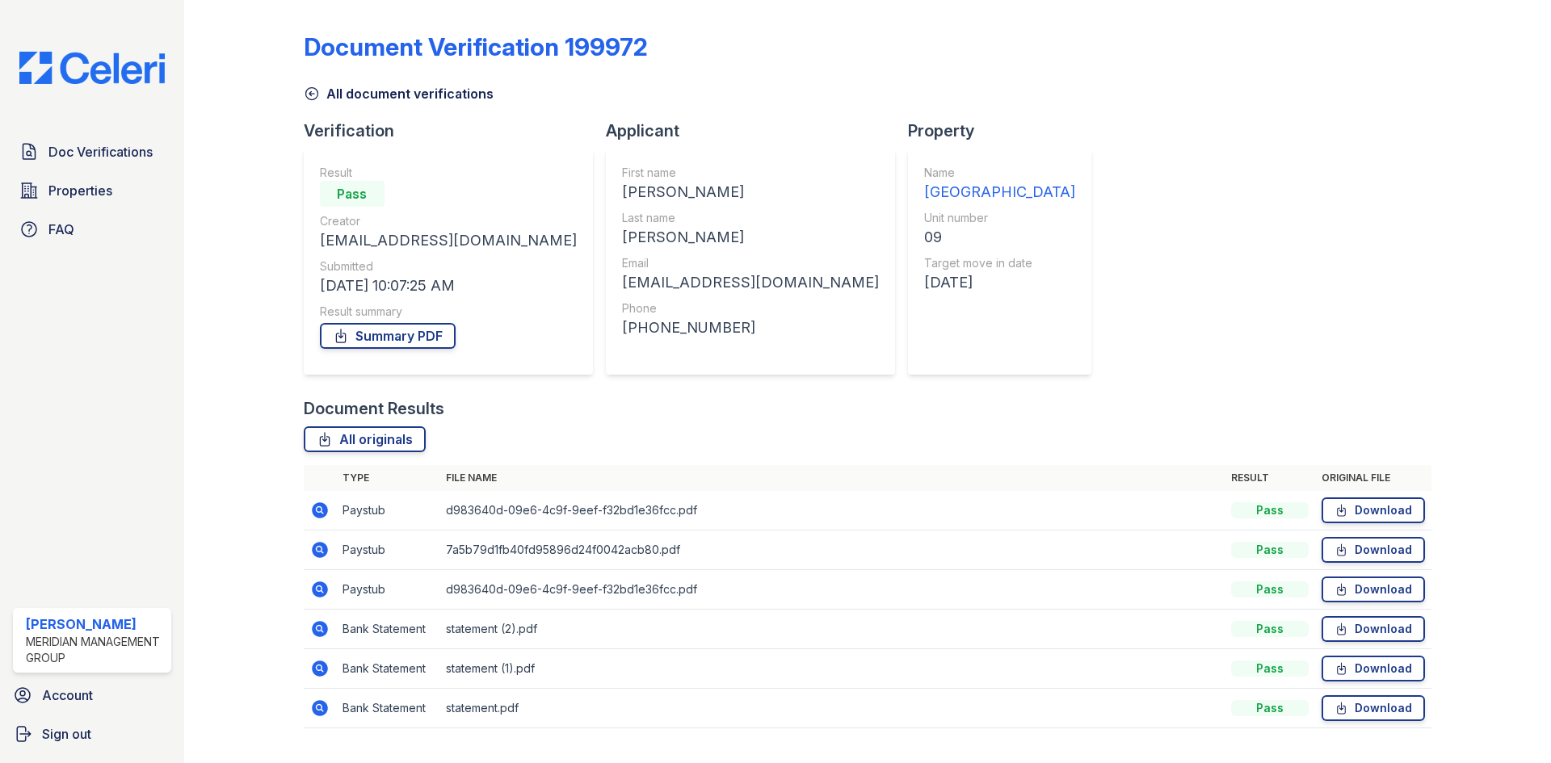
scroll to position [36, 0]
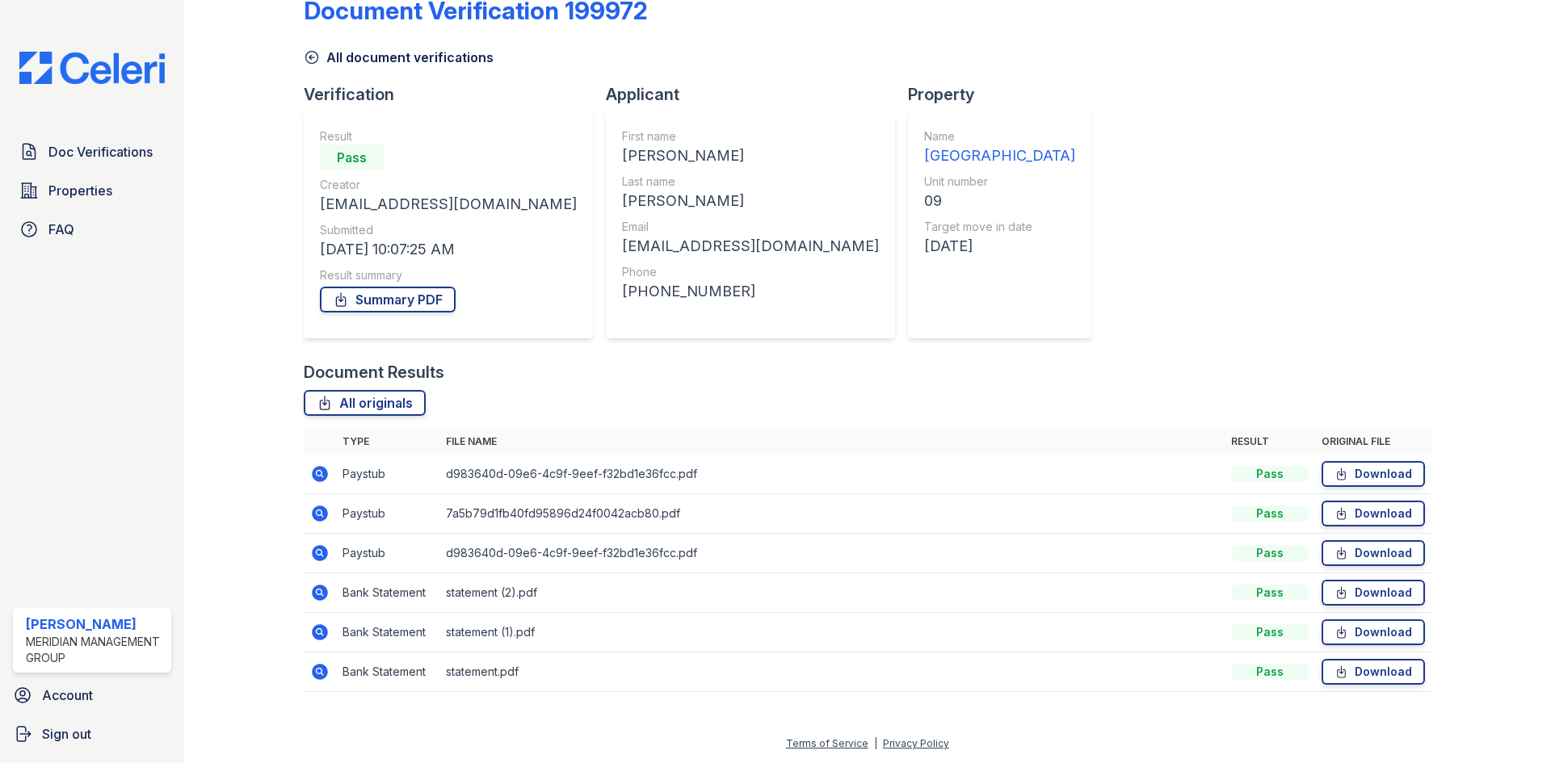
click at [318, 513] on icon at bounding box center [319, 513] width 4 height 4
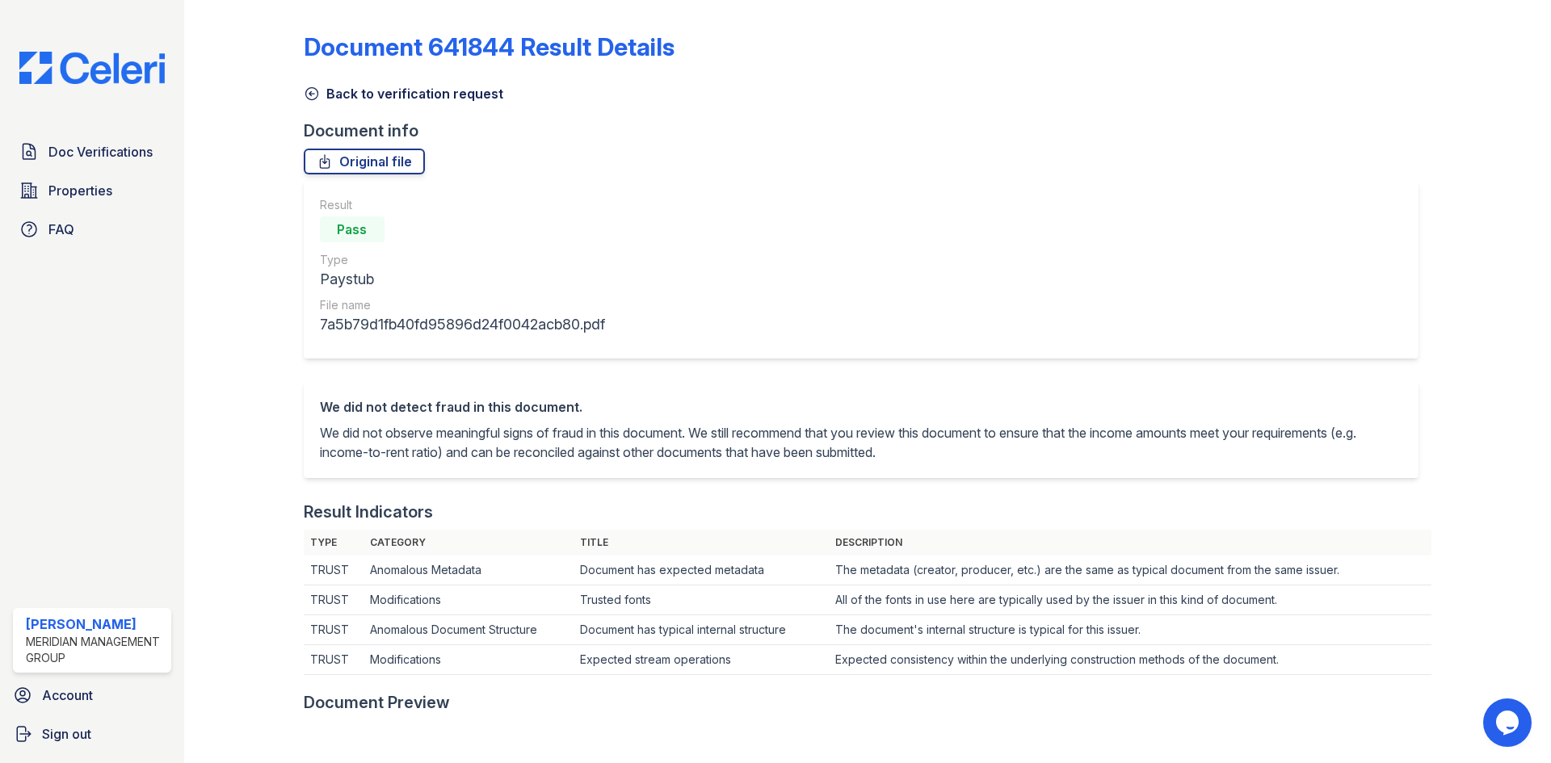
click at [330, 89] on link "Back to verification request" at bounding box center [404, 93] width 200 height 19
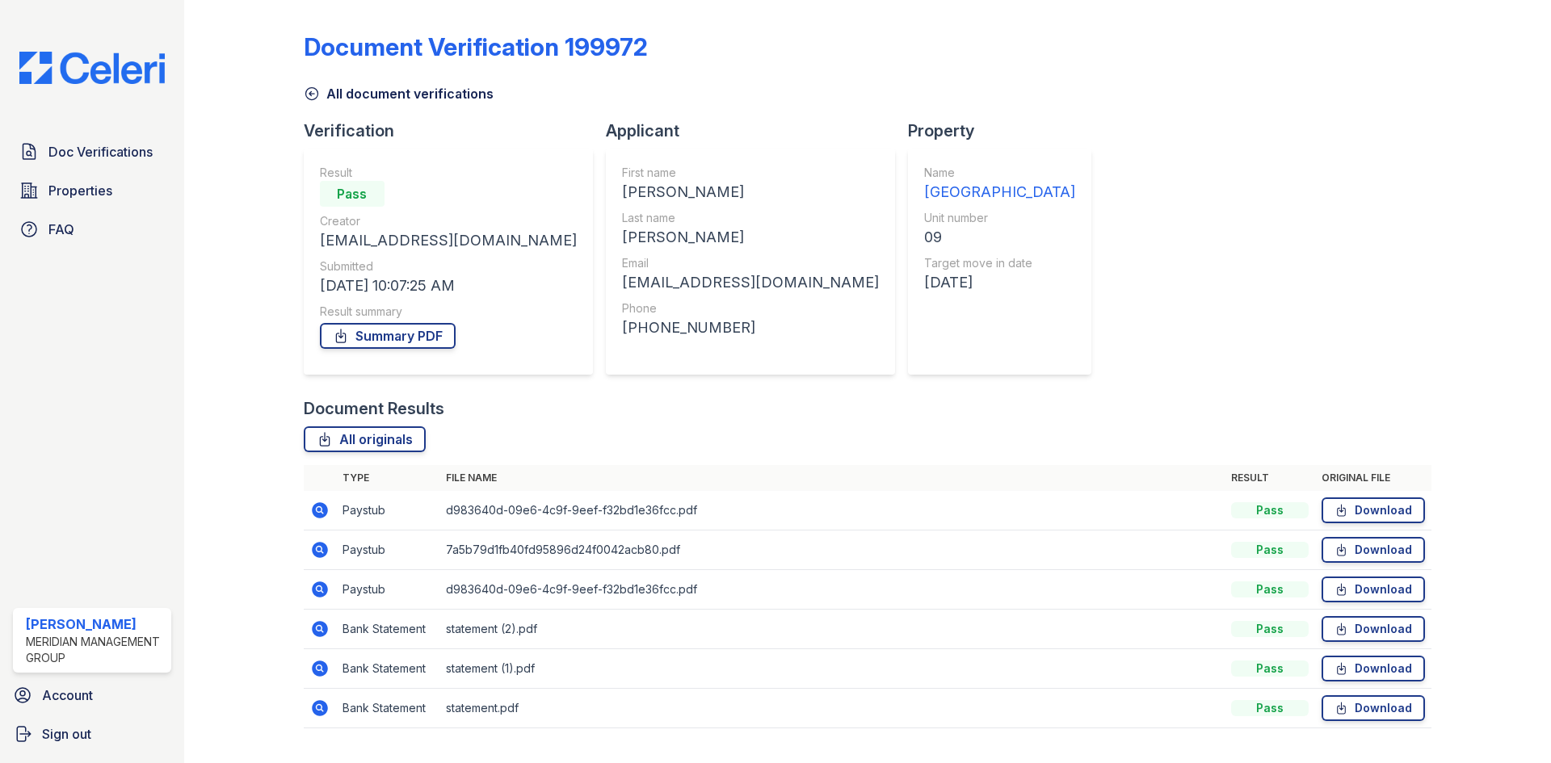
click at [314, 509] on icon at bounding box center [320, 511] width 16 height 16
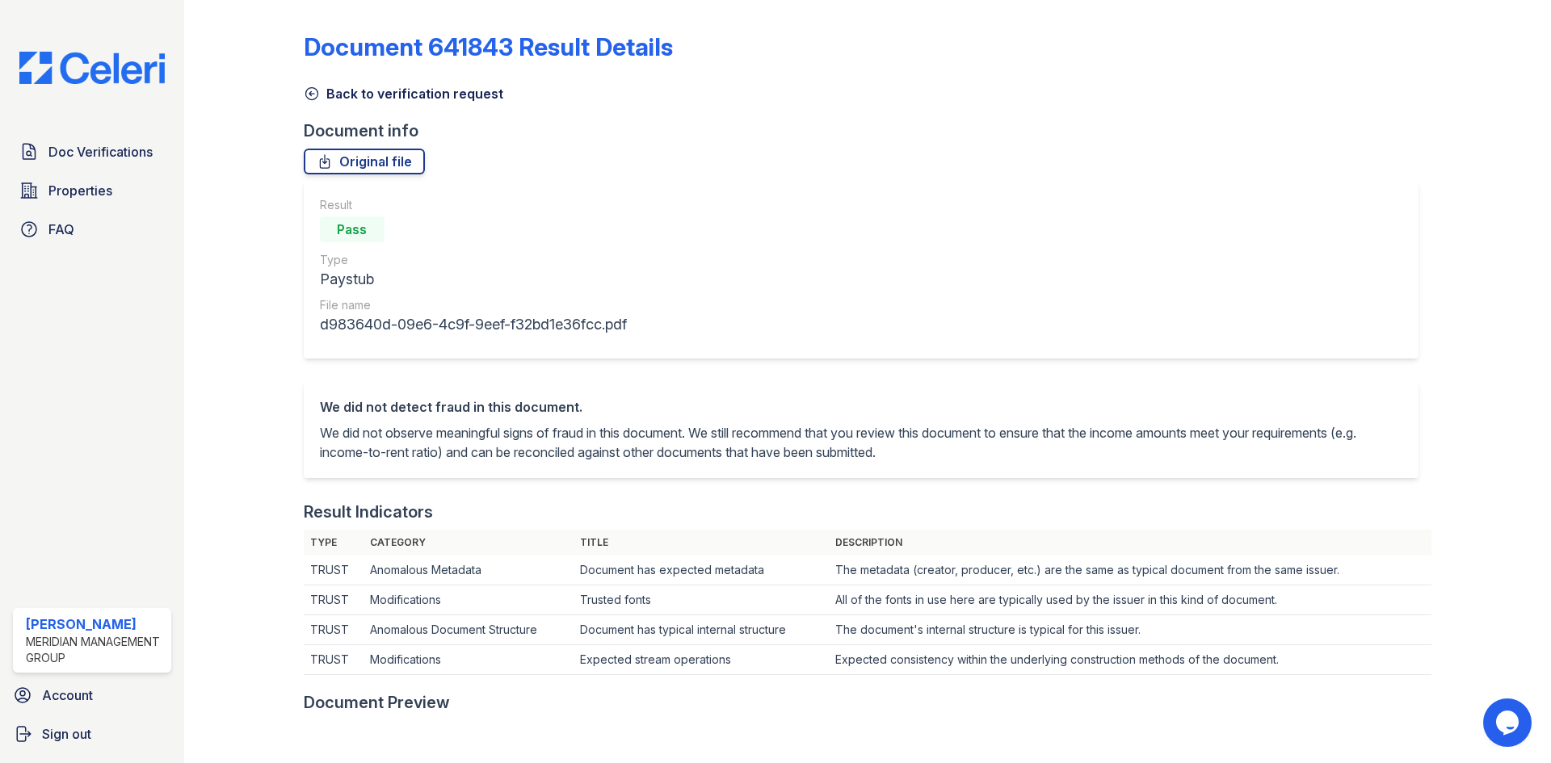
click at [322, 91] on link "Back to verification request" at bounding box center [404, 93] width 200 height 19
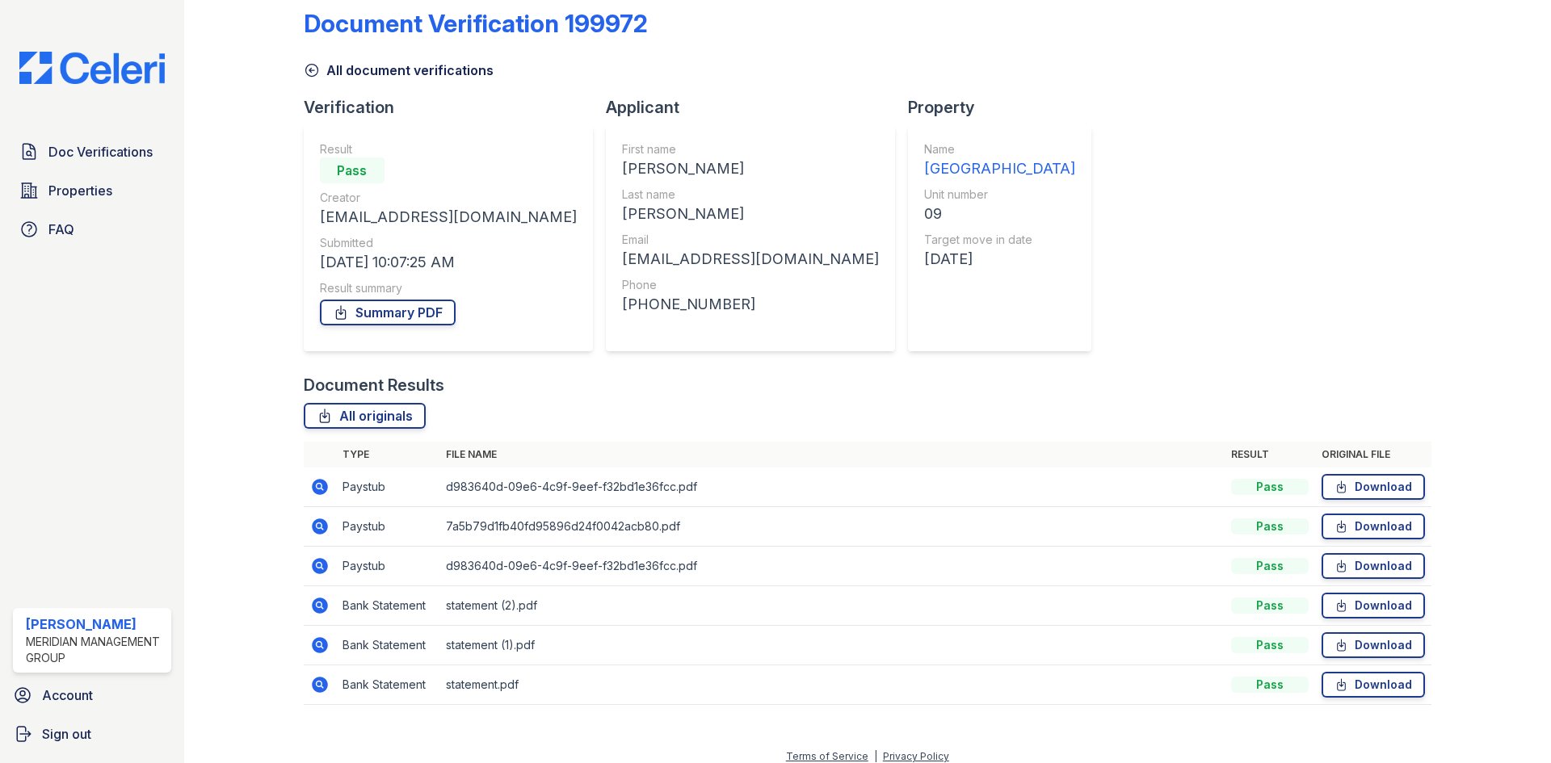
scroll to position [36, 0]
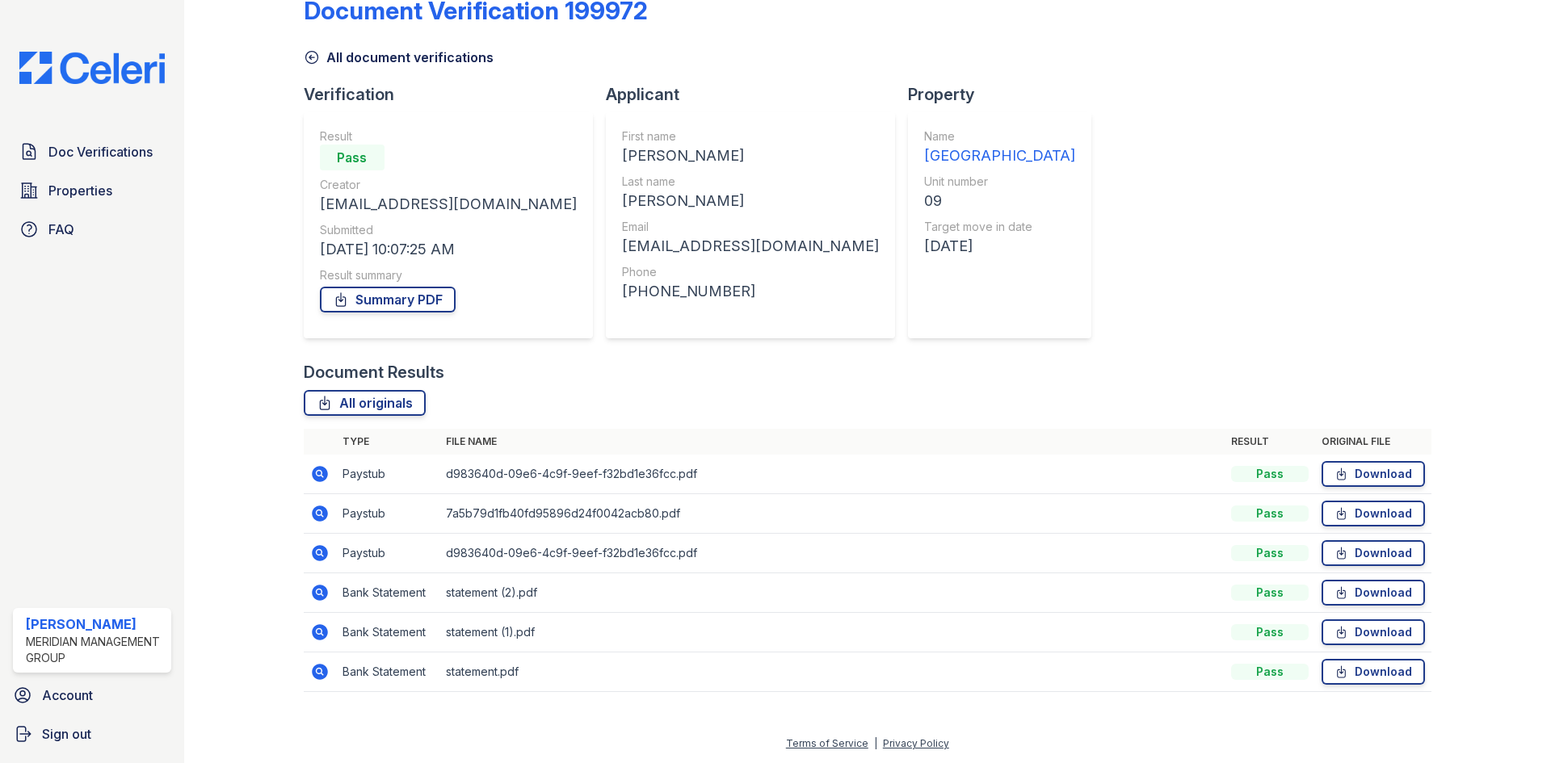
click at [326, 553] on icon at bounding box center [320, 553] width 16 height 16
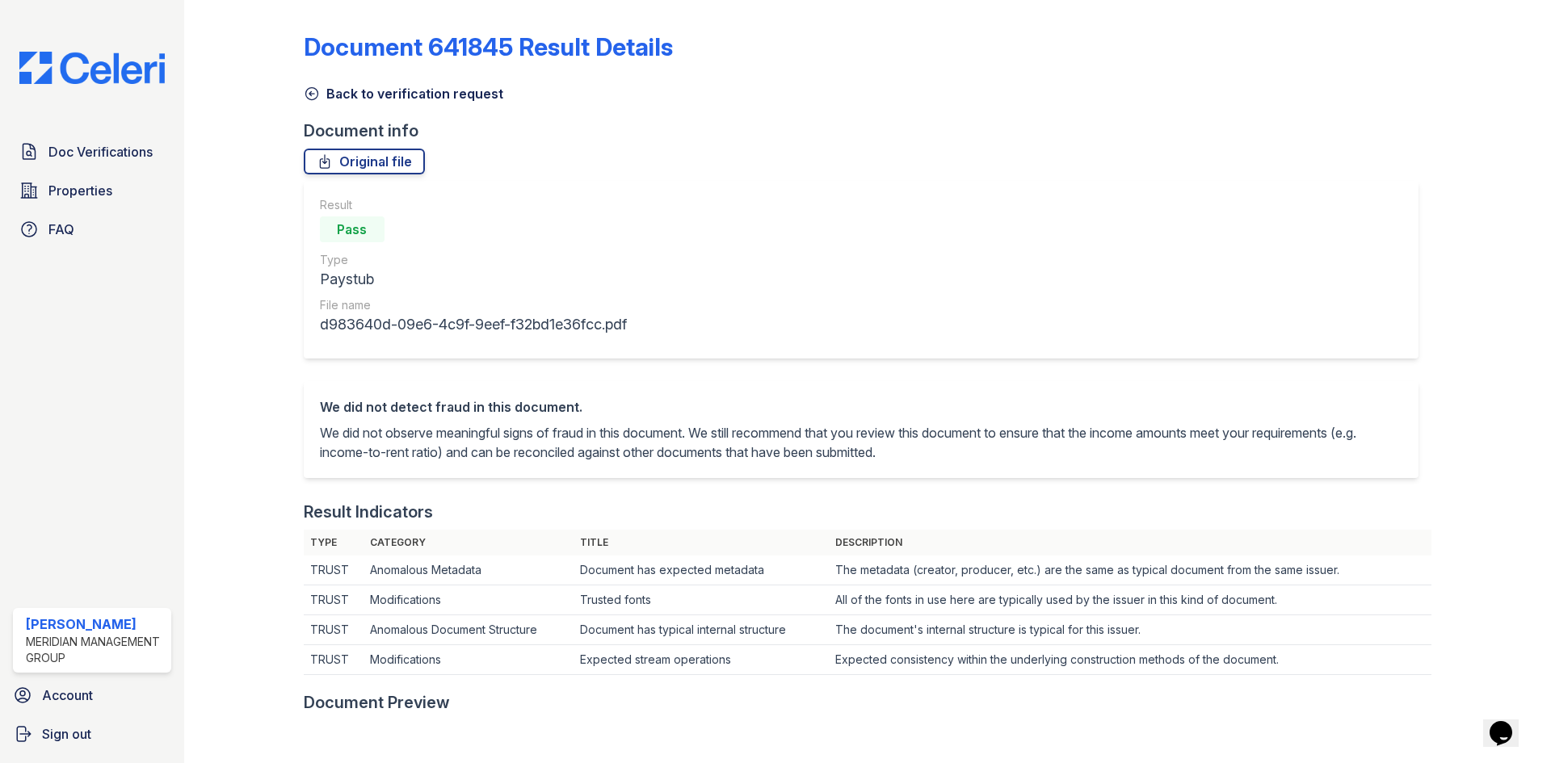
click at [357, 96] on link "Back to verification request" at bounding box center [404, 93] width 200 height 19
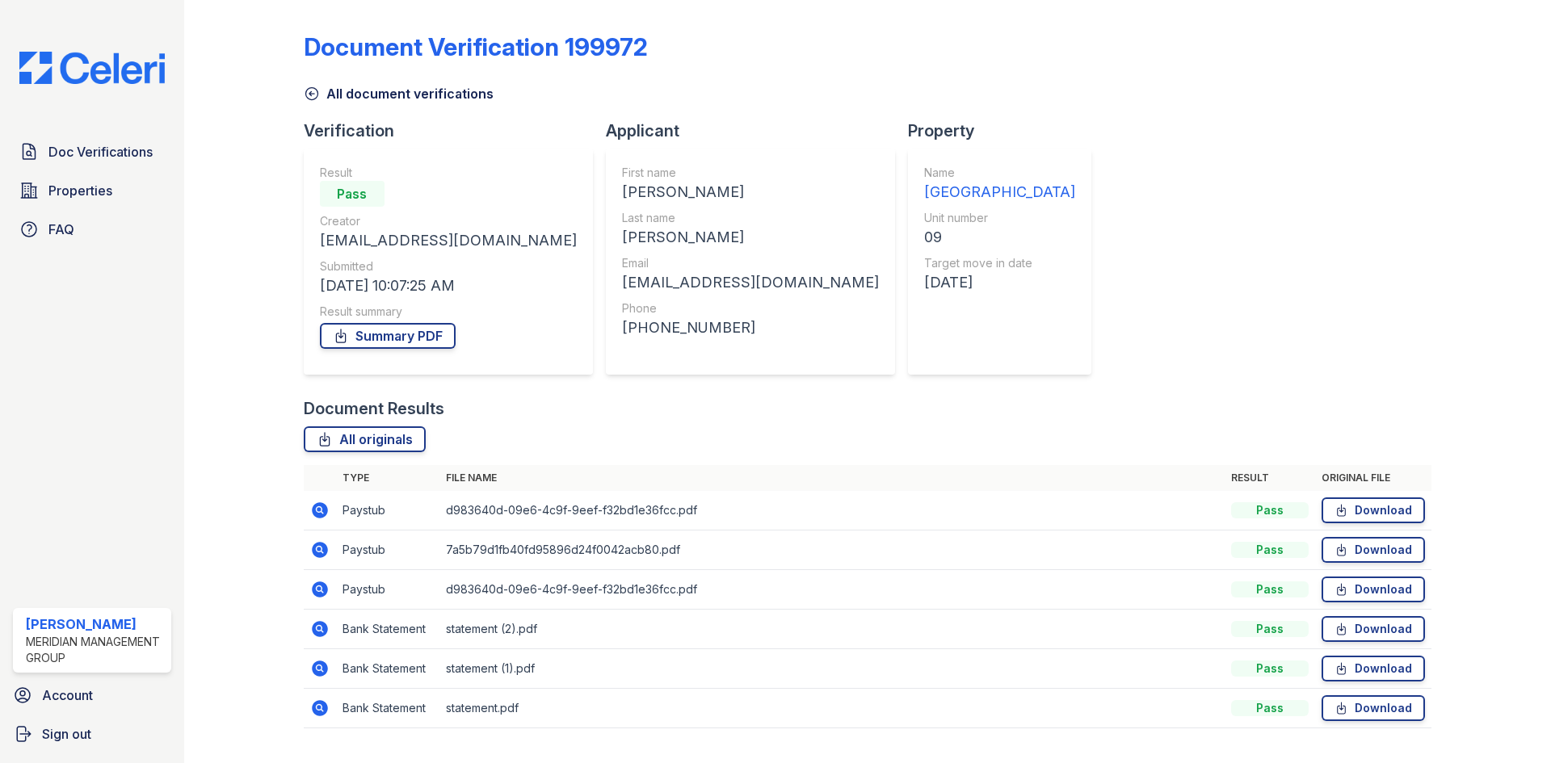
click at [403, 95] on link "All document verifications" at bounding box center [399, 93] width 190 height 19
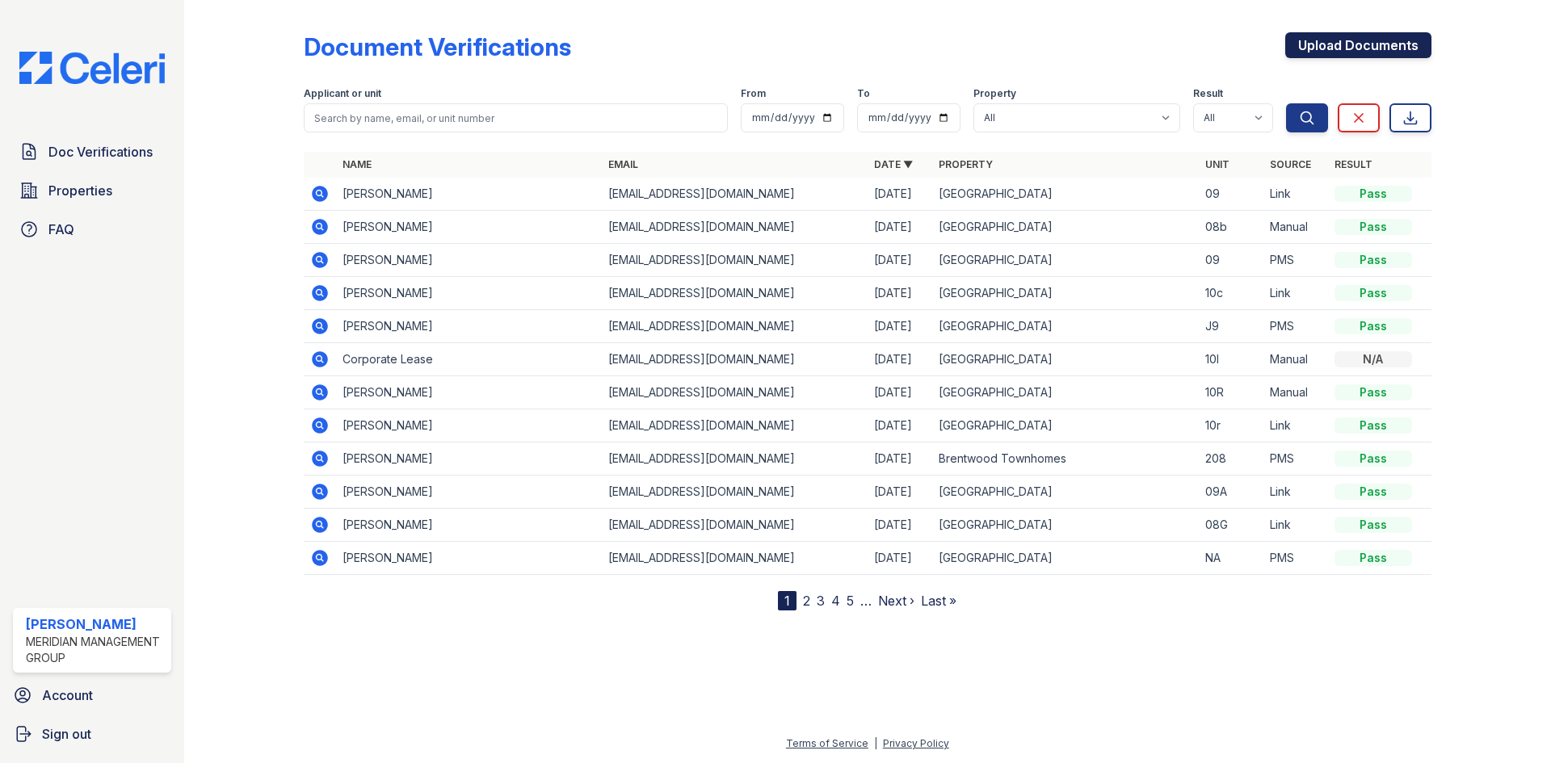
click at [1341, 54] on link "Upload Documents" at bounding box center [1358, 45] width 146 height 26
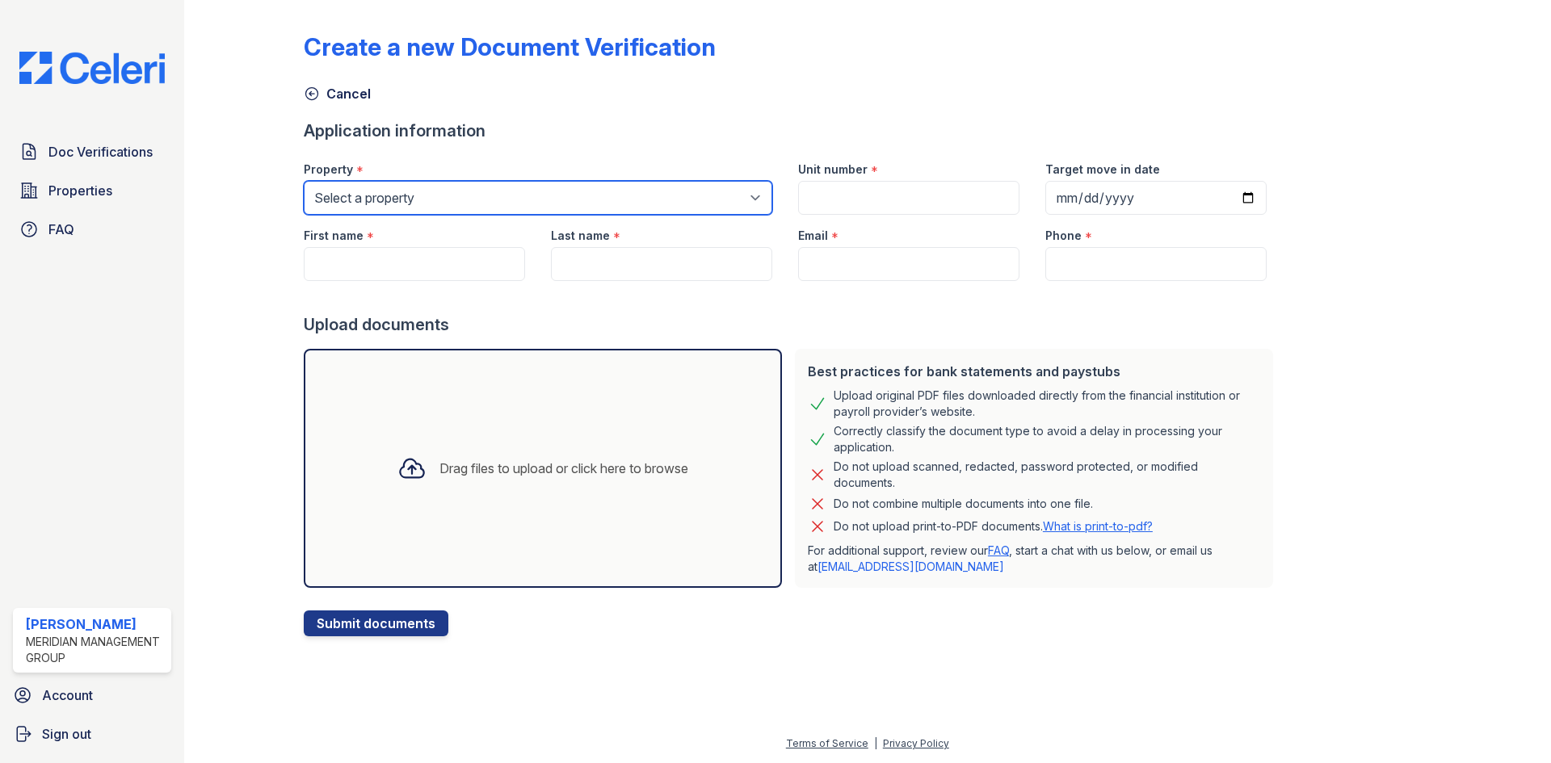
click at [528, 207] on select "Select a property Adams House Brentwood Townhomes Mountain Place" at bounding box center [538, 198] width 469 height 34
select select "2077"
click at [304, 181] on select "Select a property Adams House Brentwood Townhomes Mountain Place" at bounding box center [538, 198] width 469 height 34
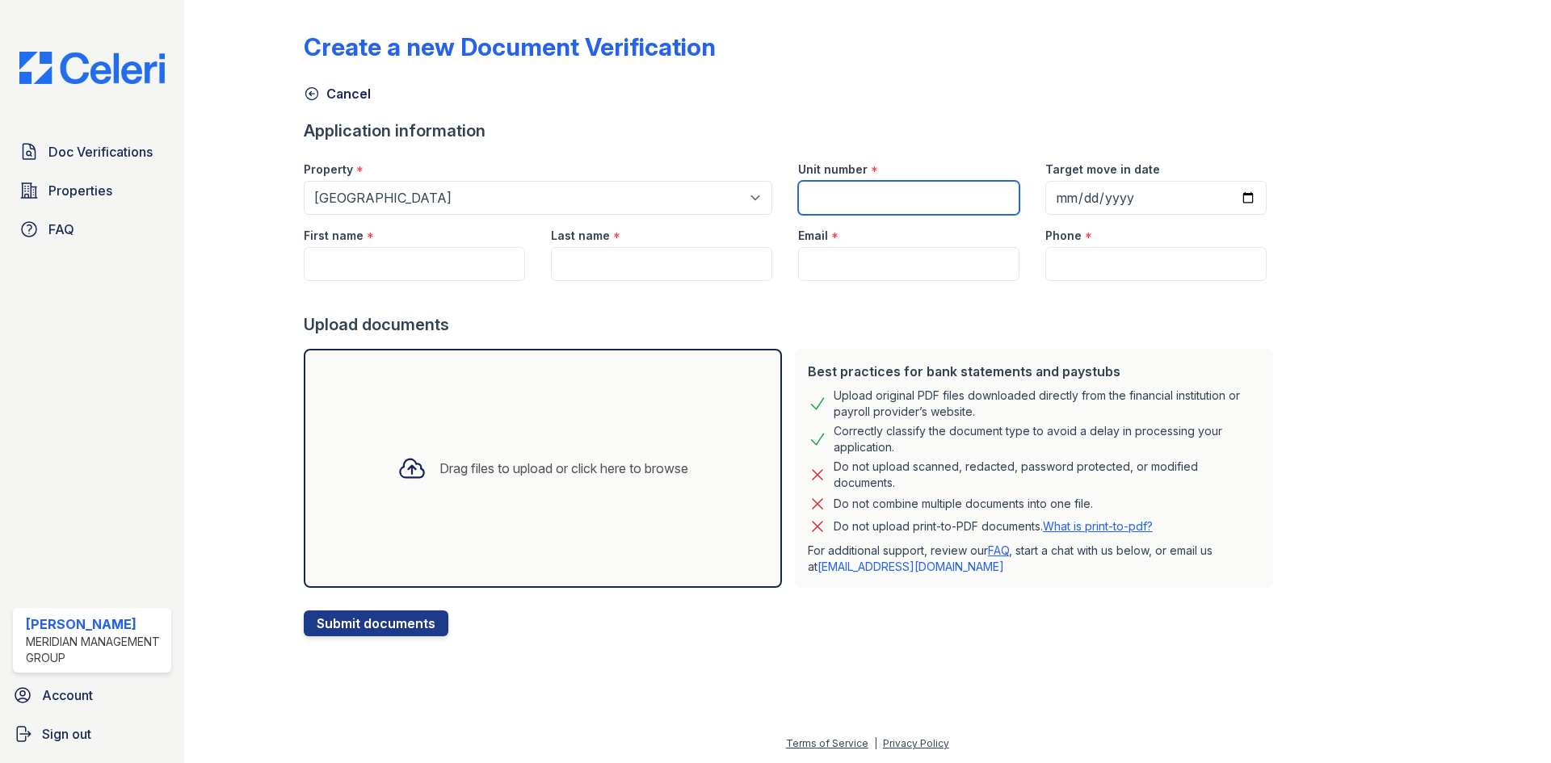
click at [950, 204] on input "Unit number" at bounding box center [908, 198] width 221 height 34
type input "08i"
click at [1234, 187] on input "Target move in date" at bounding box center [1155, 198] width 221 height 34
click at [1226, 197] on input "Target move in date" at bounding box center [1155, 198] width 221 height 34
type input "2025-10-22"
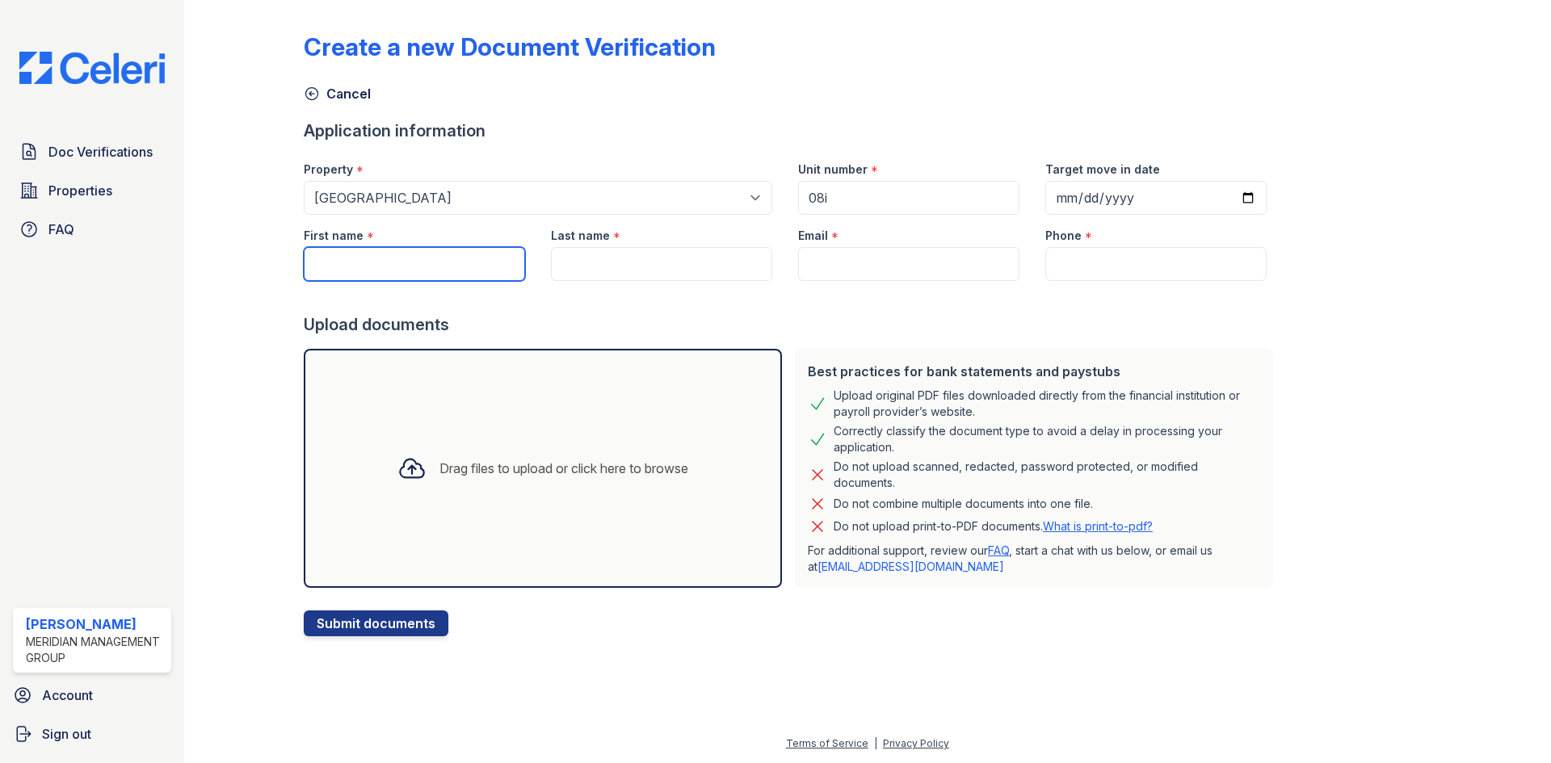
click at [426, 265] on input "First name" at bounding box center [414, 264] width 221 height 34
type input "Charlene"
click at [649, 259] on input "Last name" at bounding box center [661, 264] width 221 height 34
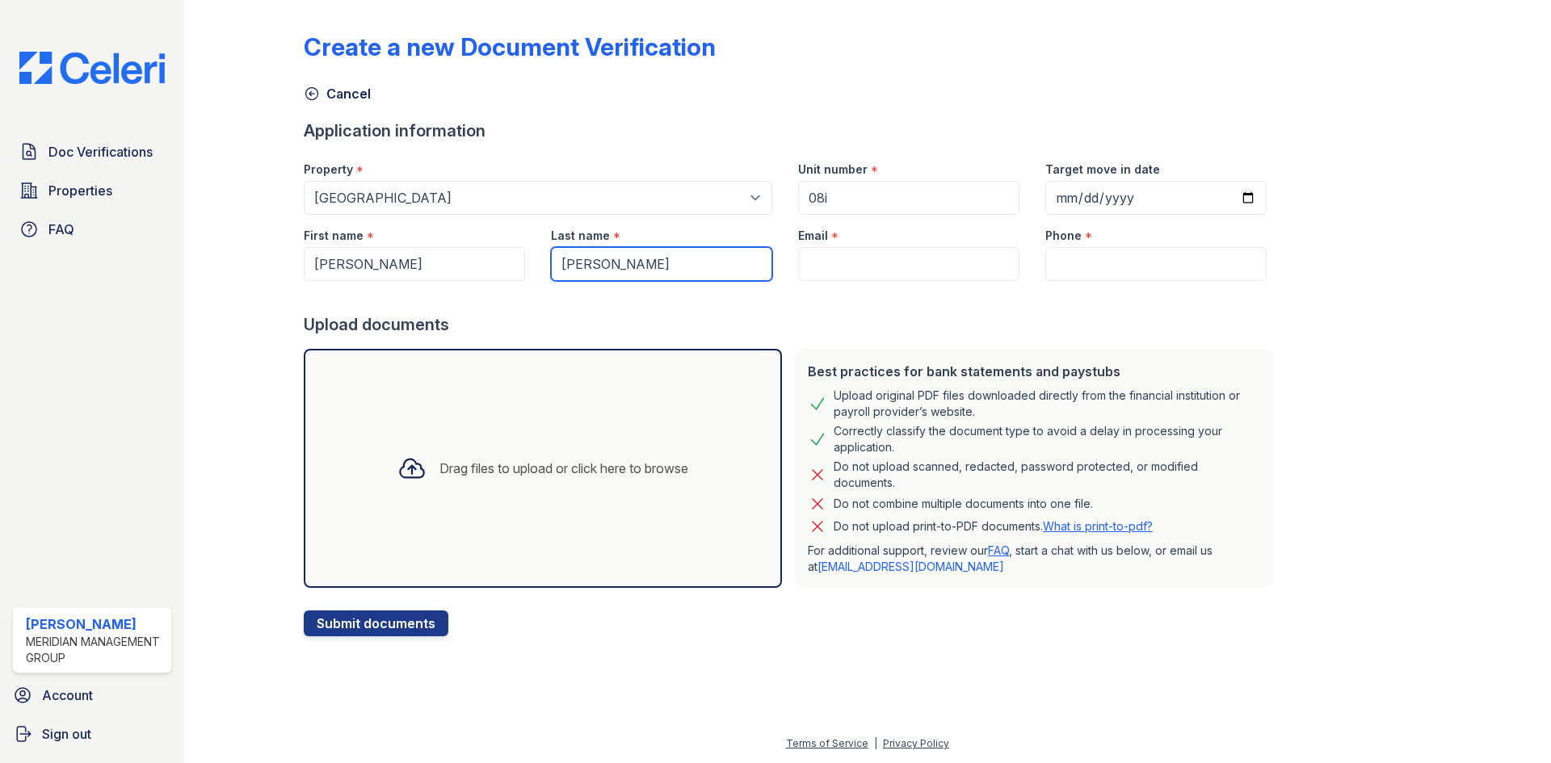
type input "Shivers"
click at [843, 285] on div at bounding box center [792, 297] width 976 height 32
click at [848, 276] on input "Email" at bounding box center [908, 264] width 221 height 34
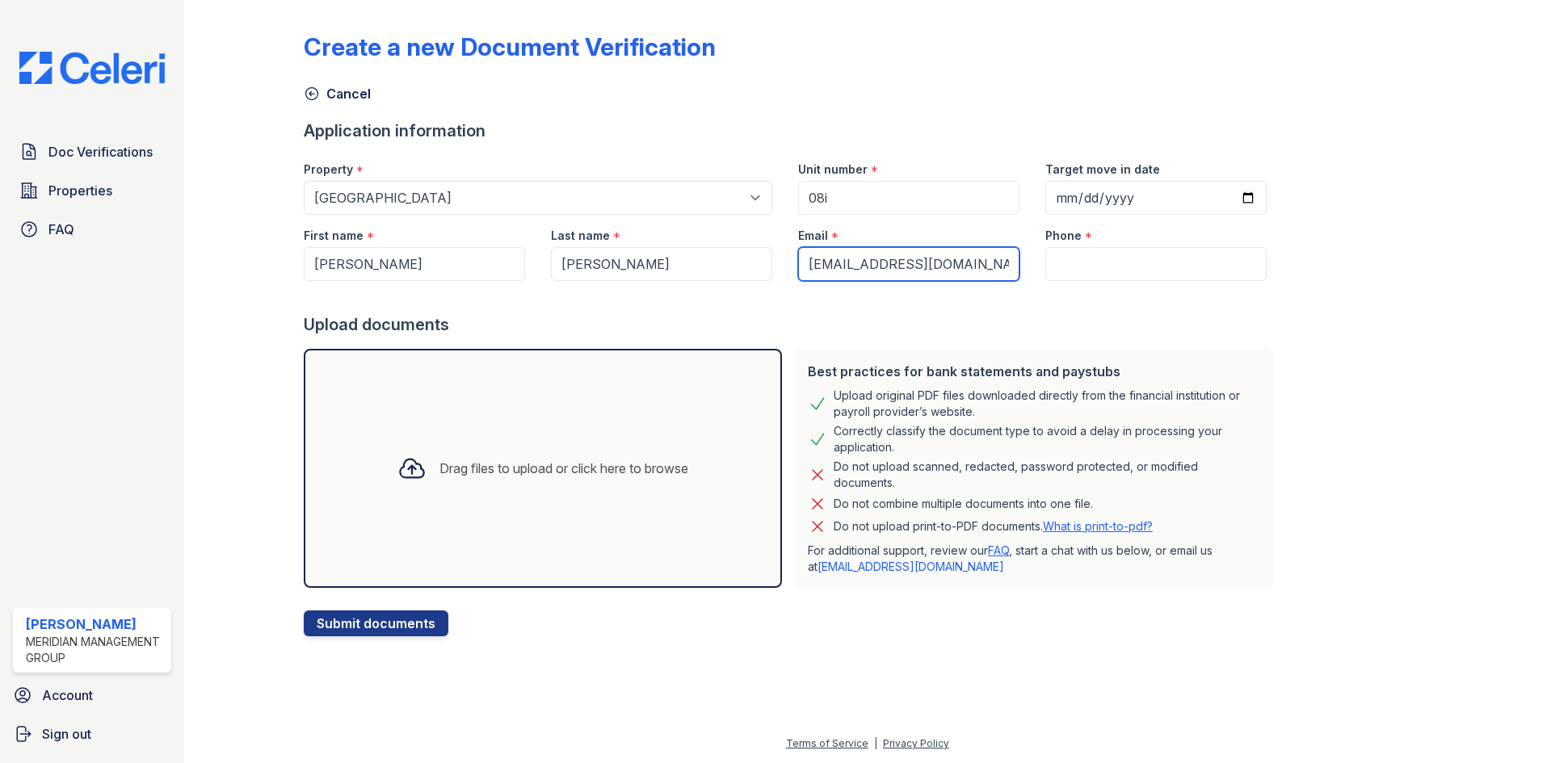
type input "shiverscharlene807@gmail.com"
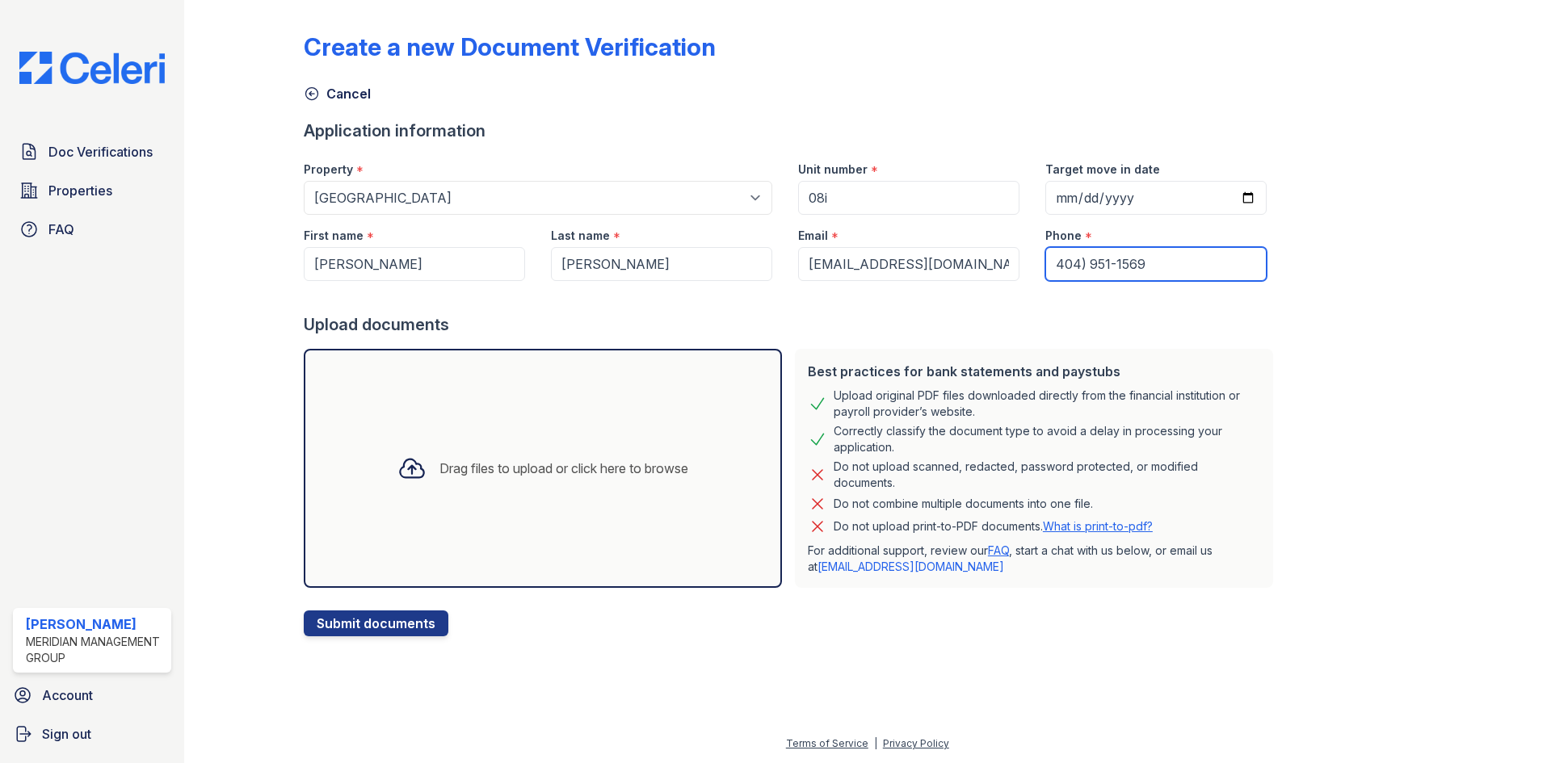
type input "404) 951-1569"
click at [474, 465] on div "Drag files to upload or click here to browse" at bounding box center [563, 468] width 249 height 19
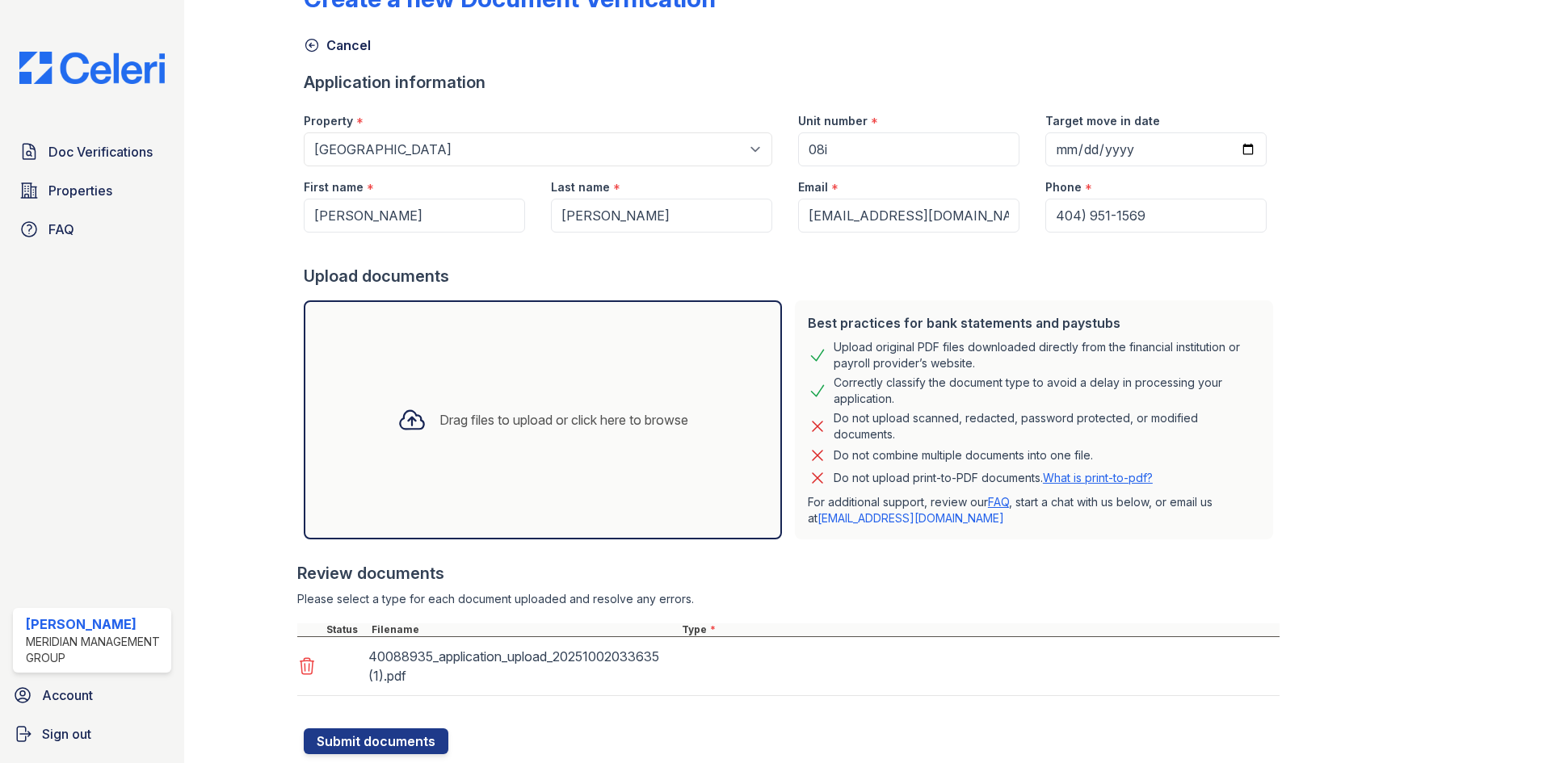
scroll to position [95, 0]
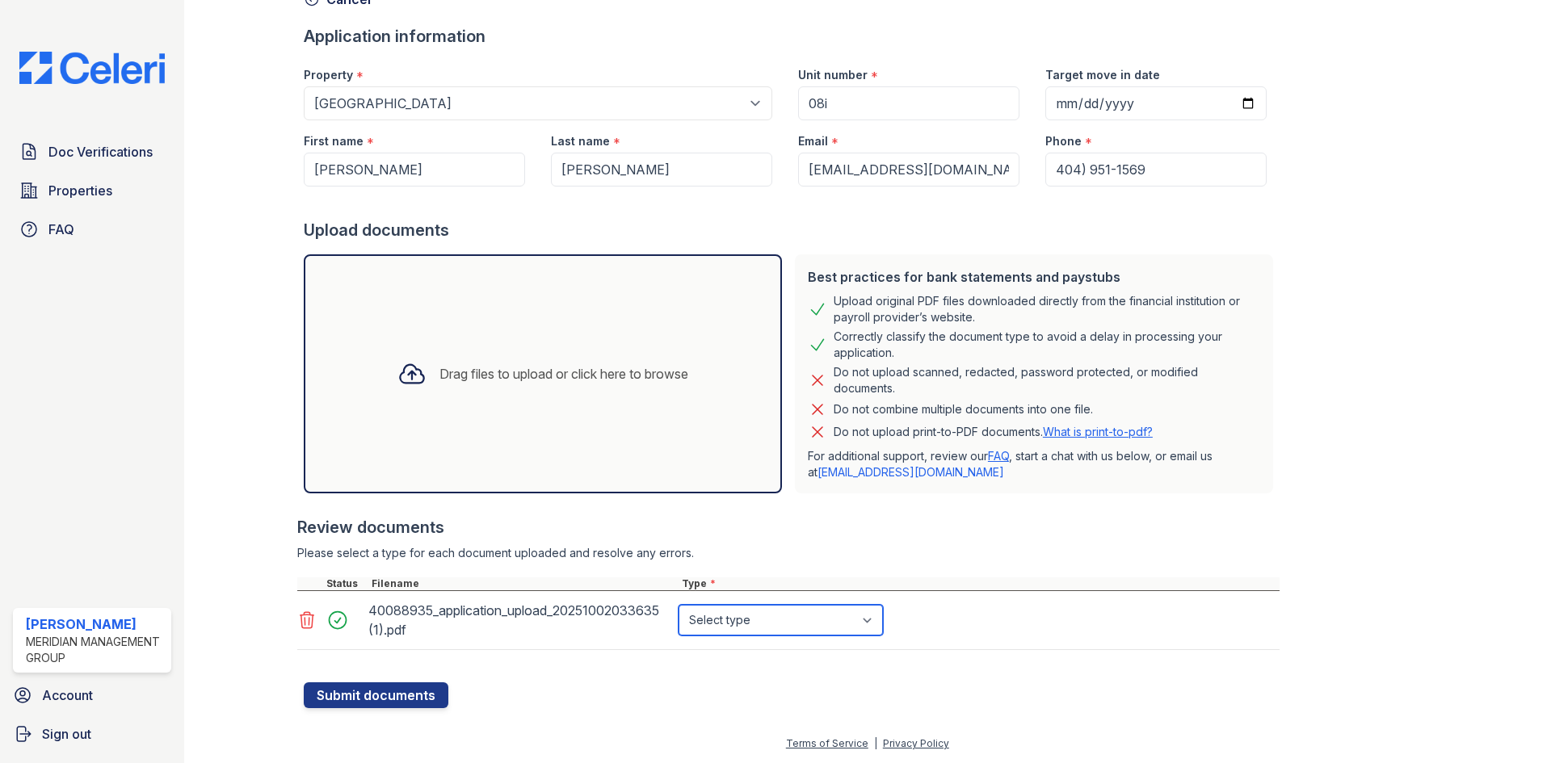
click at [740, 622] on select "Select type Paystub Bank Statement Offer Letter Tax Documents Benefit Award Let…" at bounding box center [781, 620] width 204 height 31
select select "paystub"
click at [679, 605] on select "Select type Paystub Bank Statement Offer Letter Tax Documents Benefit Award Let…" at bounding box center [781, 620] width 204 height 31
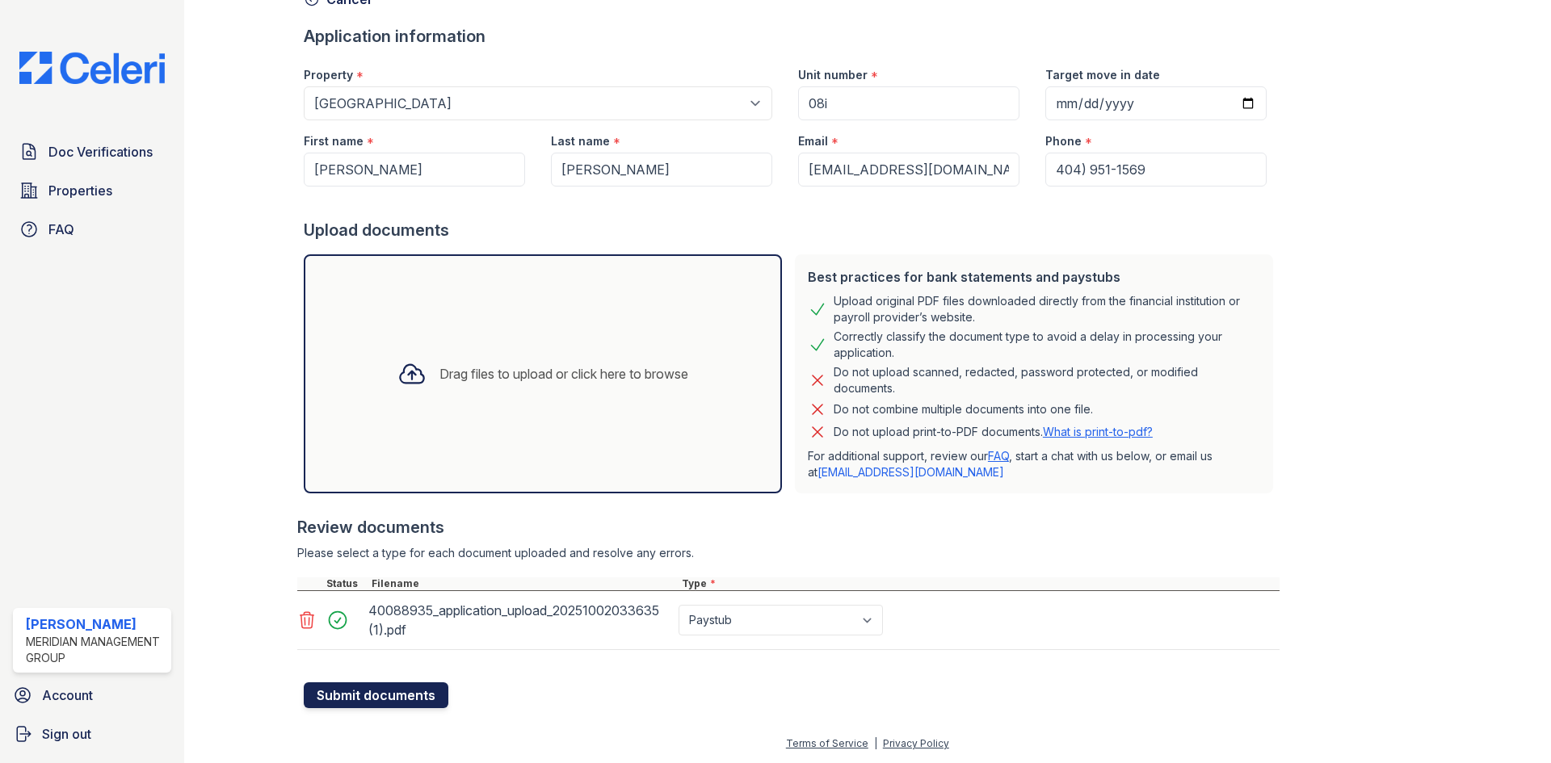
click at [420, 693] on button "Submit documents" at bounding box center [376, 696] width 145 height 26
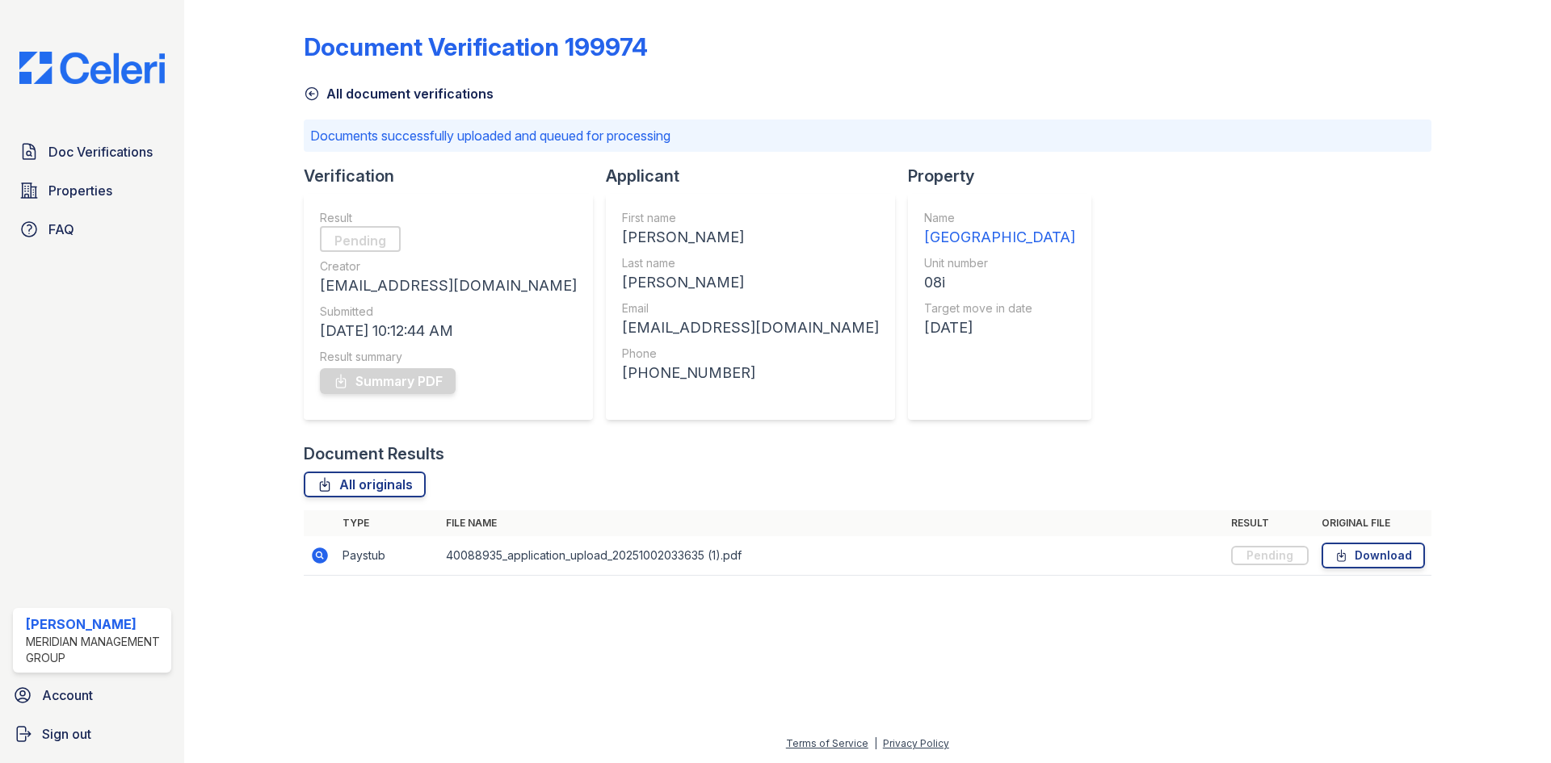
click at [339, 101] on link "All document verifications" at bounding box center [399, 93] width 190 height 19
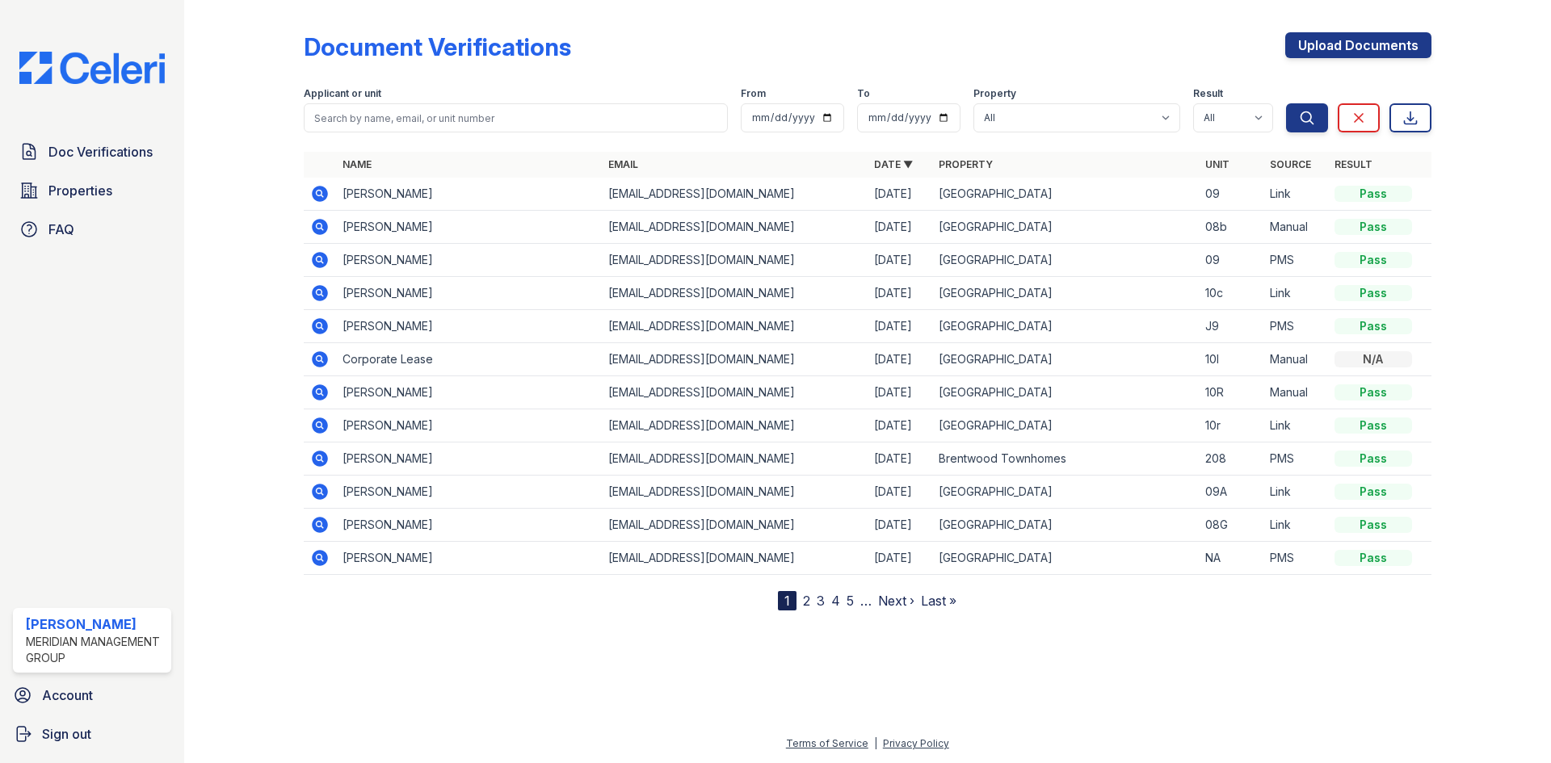
click at [327, 258] on icon at bounding box center [320, 260] width 16 height 16
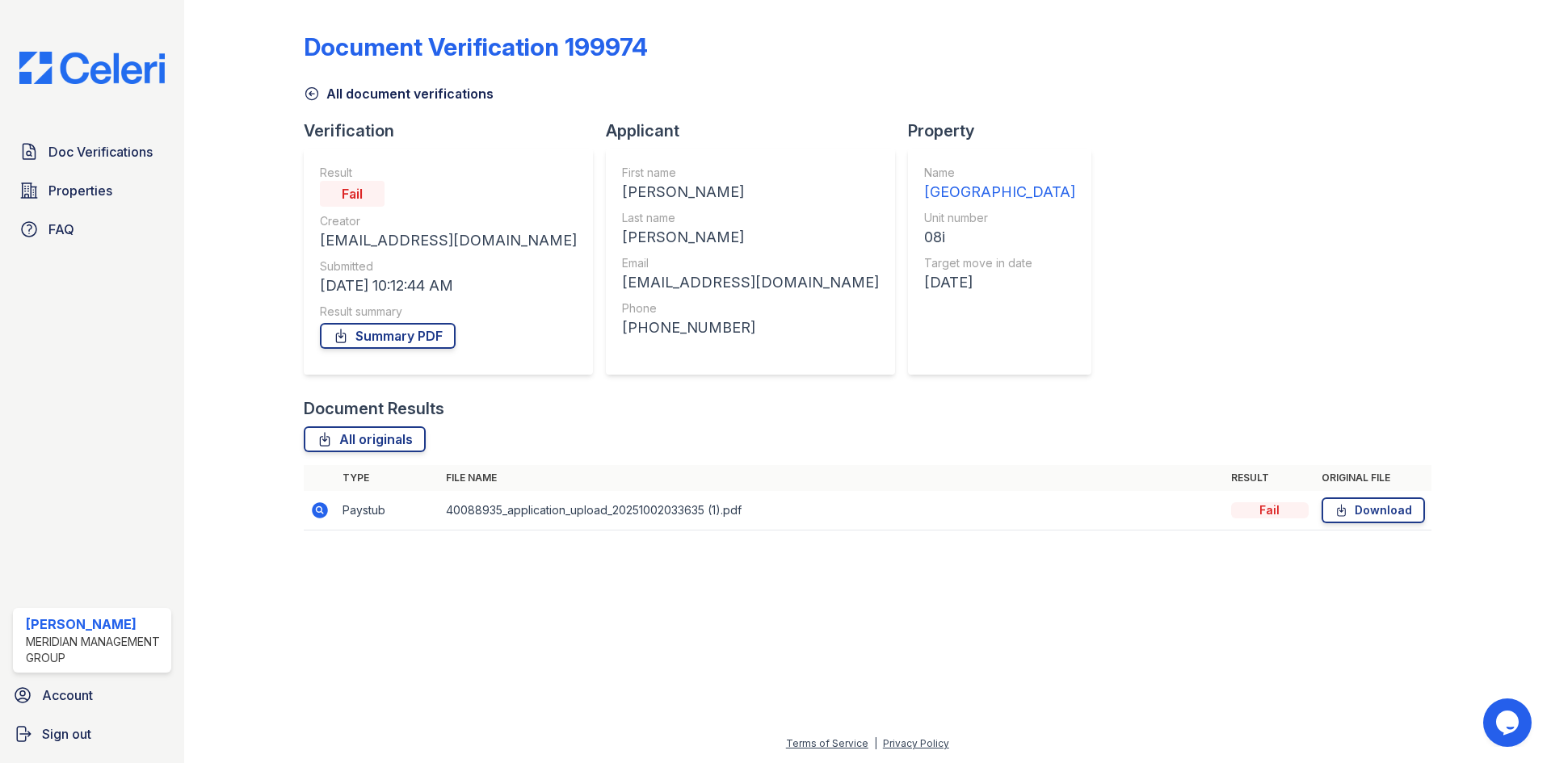
click at [311, 507] on icon at bounding box center [319, 510] width 19 height 19
